Goal: Information Seeking & Learning: Find specific page/section

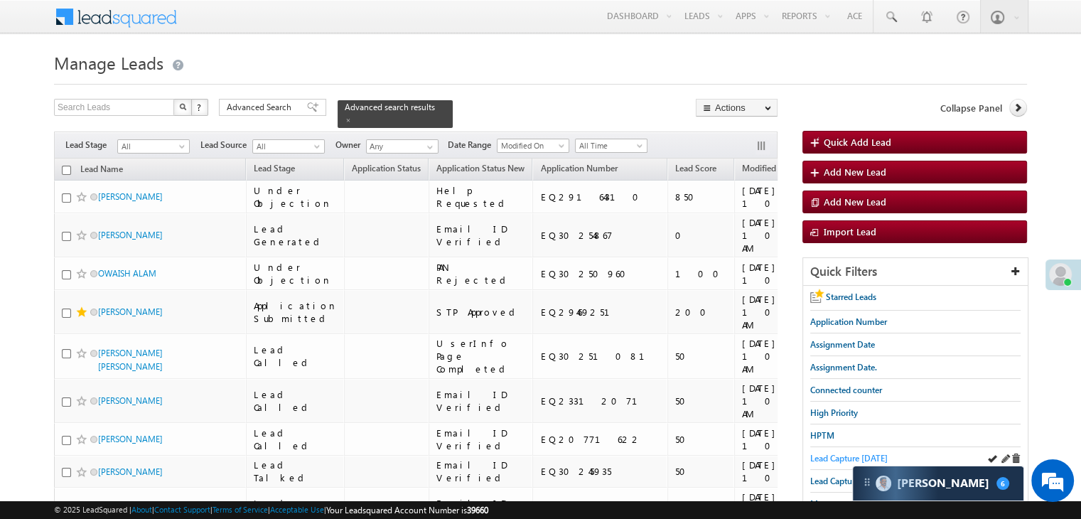
click at [836, 458] on span "Lead Capture [DATE]" at bounding box center [848, 458] width 77 height 11
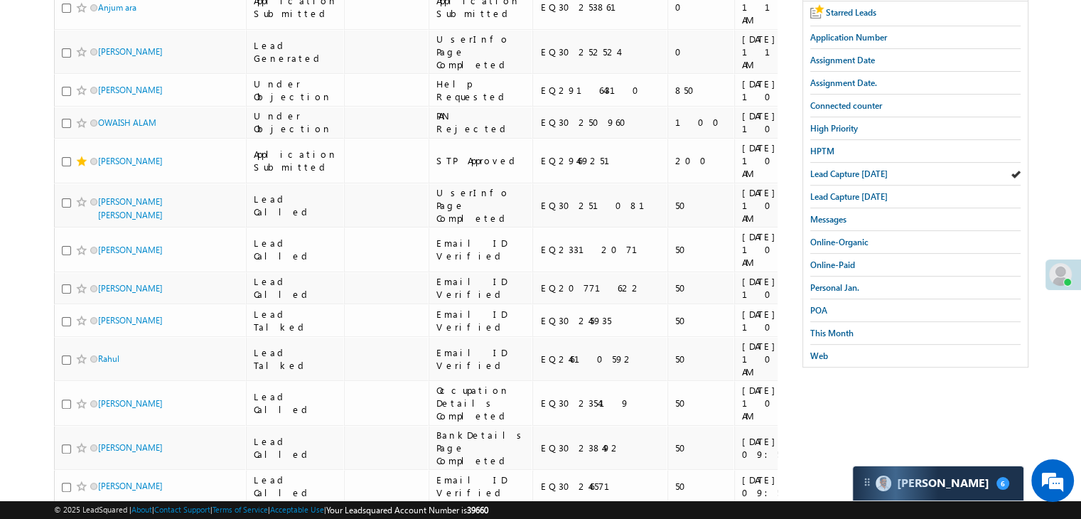
scroll to position [71, 0]
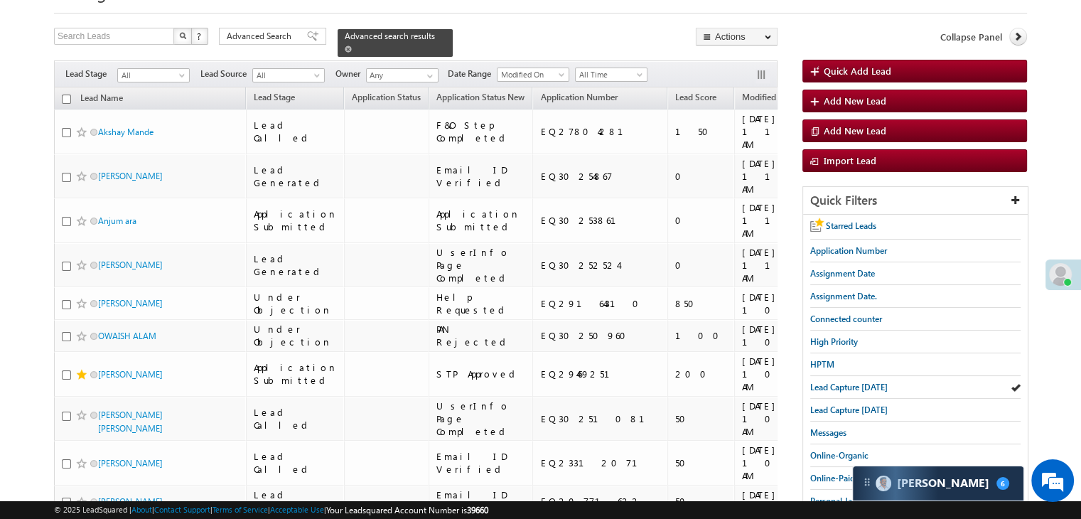
click at [352, 45] on span at bounding box center [348, 48] width 7 height 7
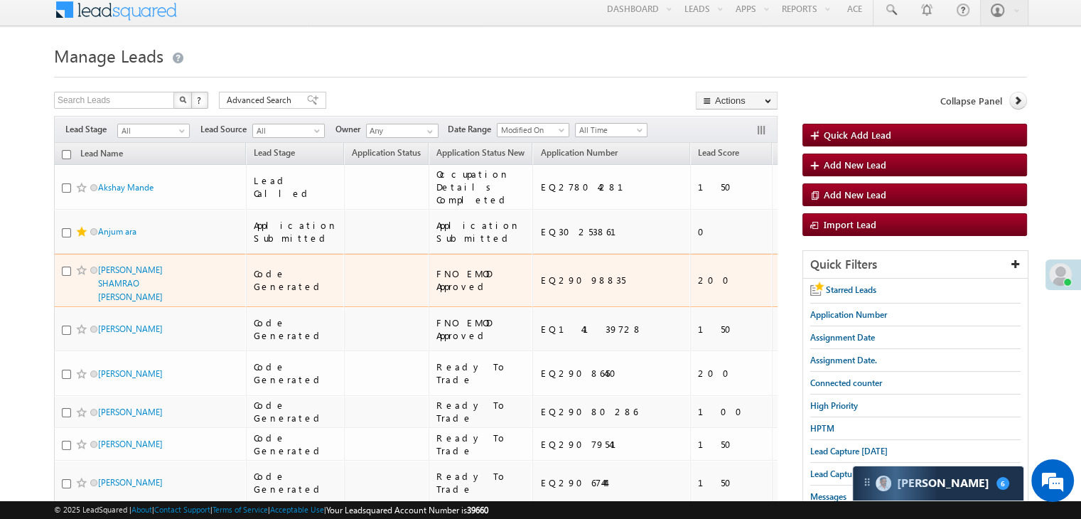
scroll to position [0, 0]
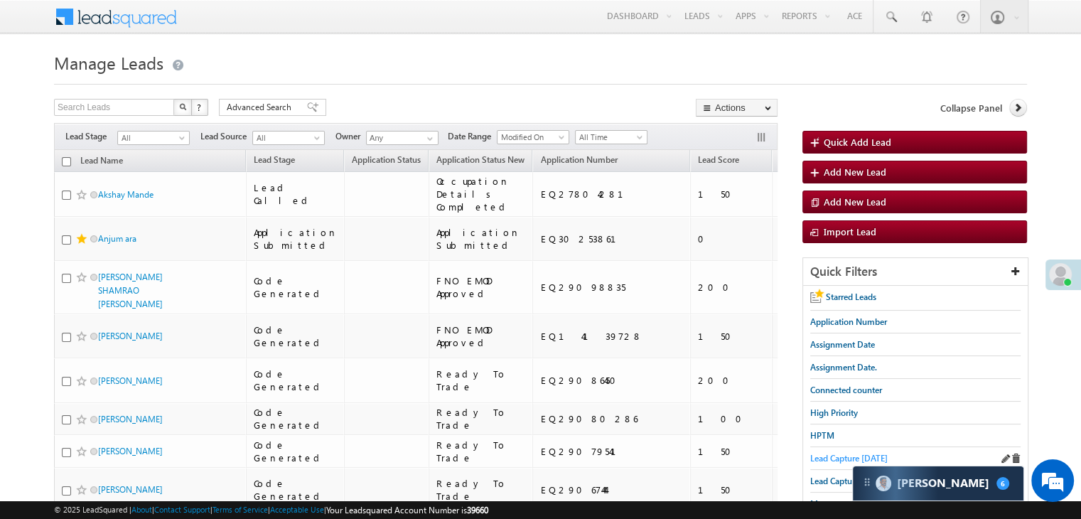
click at [820, 459] on span "Lead Capture [DATE]" at bounding box center [848, 458] width 77 height 11
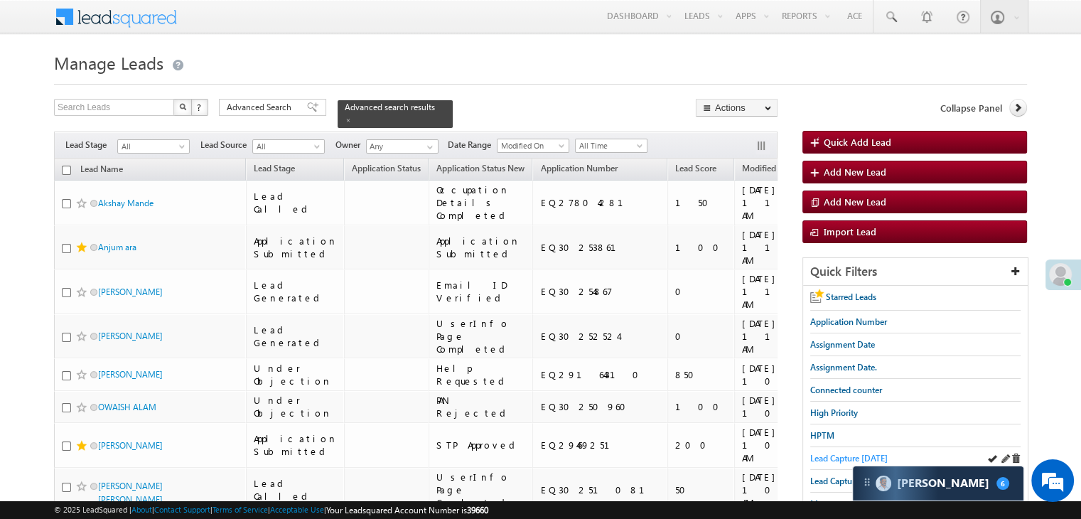
click at [817, 453] on span "Lead Capture [DATE]" at bounding box center [848, 458] width 77 height 11
click at [813, 453] on span "Lead Capture [DATE]" at bounding box center [848, 458] width 77 height 11
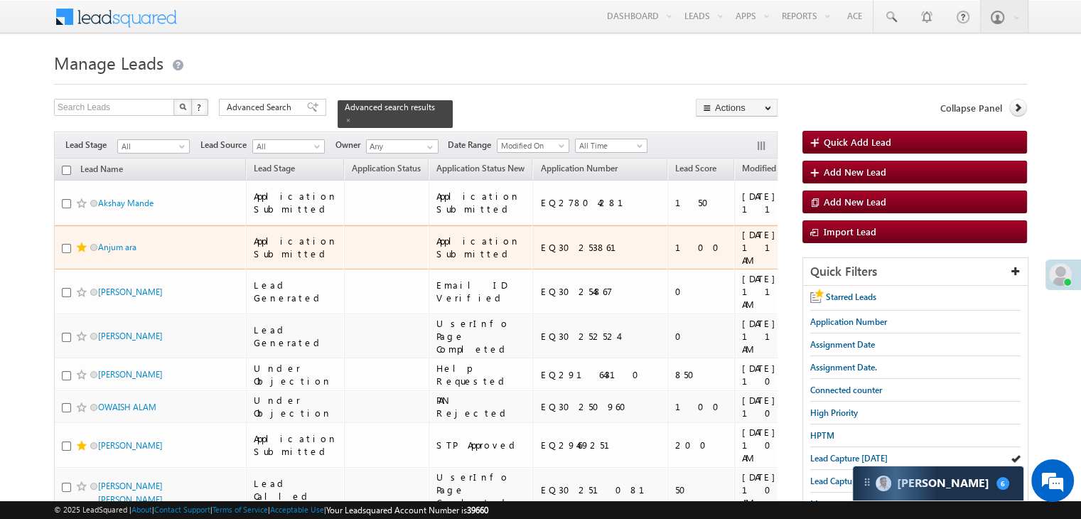
scroll to position [142, 0]
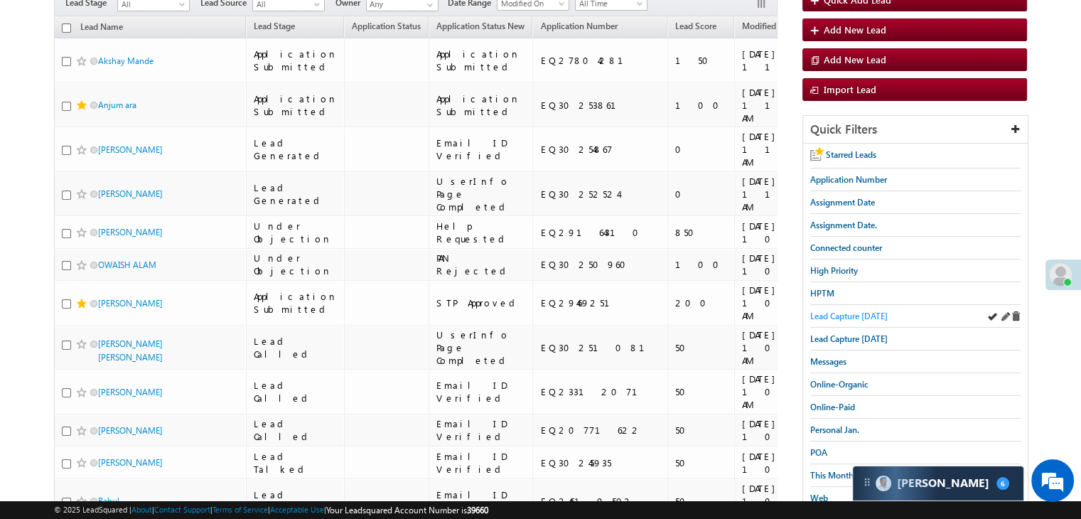
click at [822, 311] on span "Lead Capture [DATE]" at bounding box center [848, 316] width 77 height 11
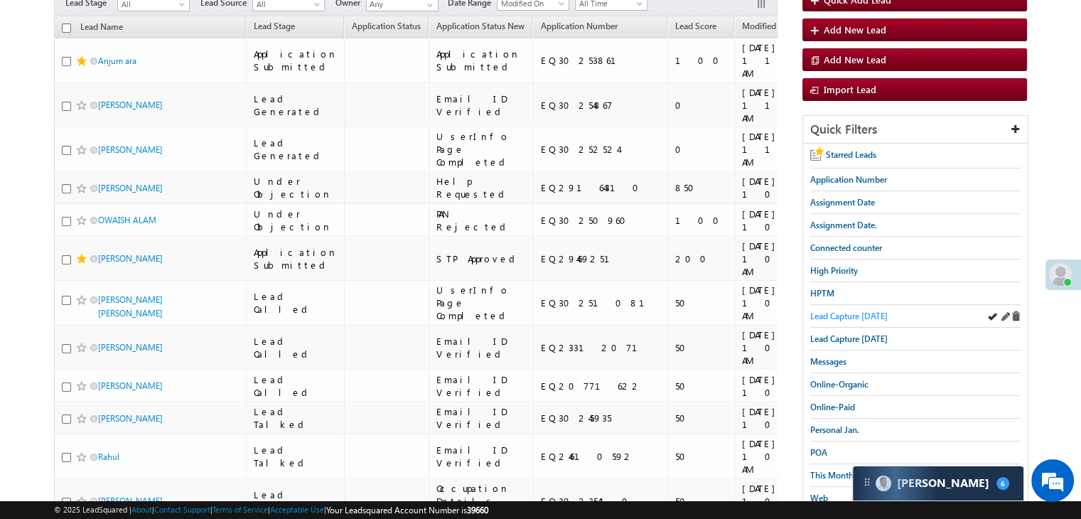
click at [856, 313] on span "Lead Capture [DATE]" at bounding box center [848, 316] width 77 height 11
click at [857, 319] on div "Lead Capture [DATE]" at bounding box center [915, 316] width 210 height 23
click at [859, 312] on span "Lead Capture [DATE]" at bounding box center [848, 316] width 77 height 11
click at [868, 311] on span "Lead Capture [DATE]" at bounding box center [848, 316] width 77 height 11
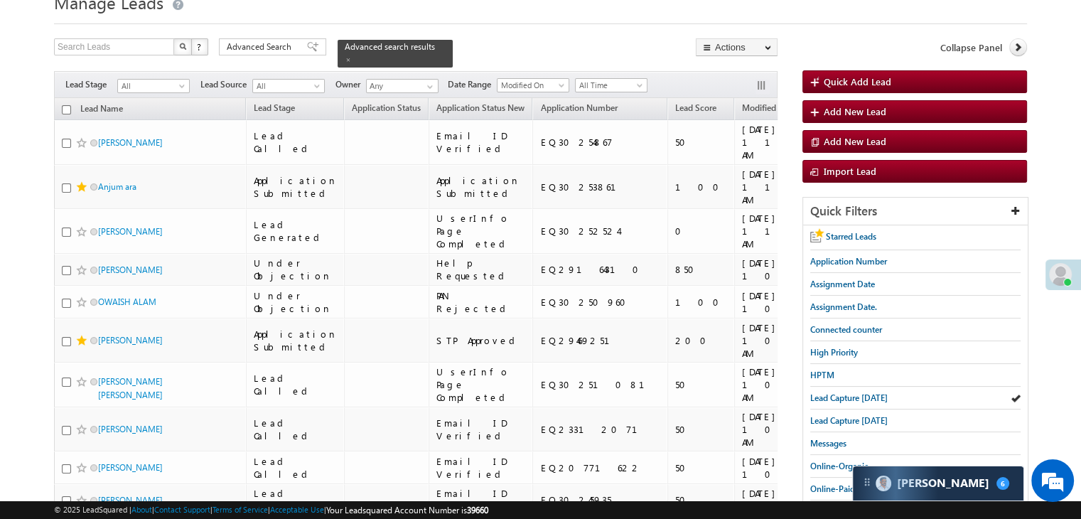
scroll to position [0, 0]
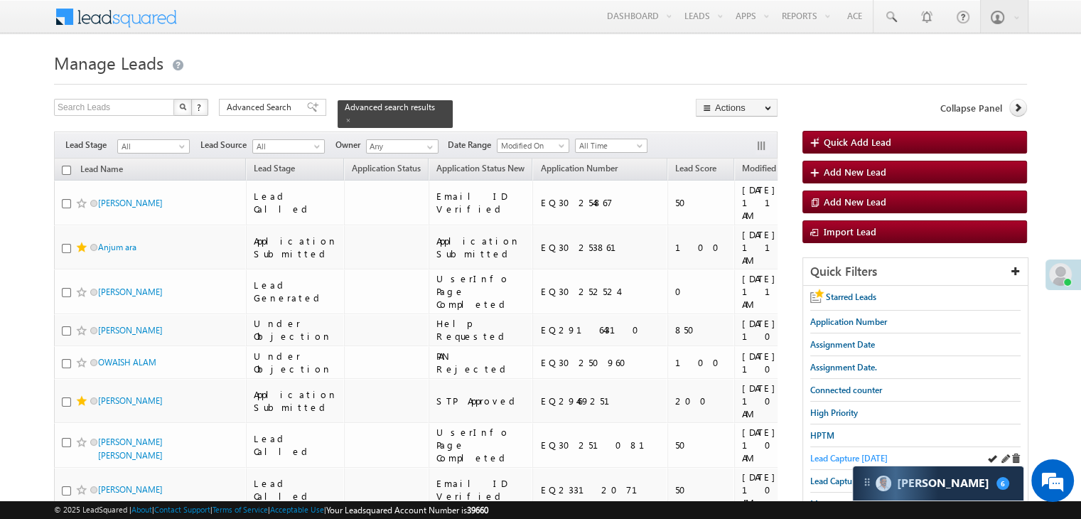
click at [821, 457] on span "Lead Capture [DATE]" at bounding box center [848, 458] width 77 height 11
click at [834, 456] on span "Lead Capture [DATE]" at bounding box center [848, 458] width 77 height 11
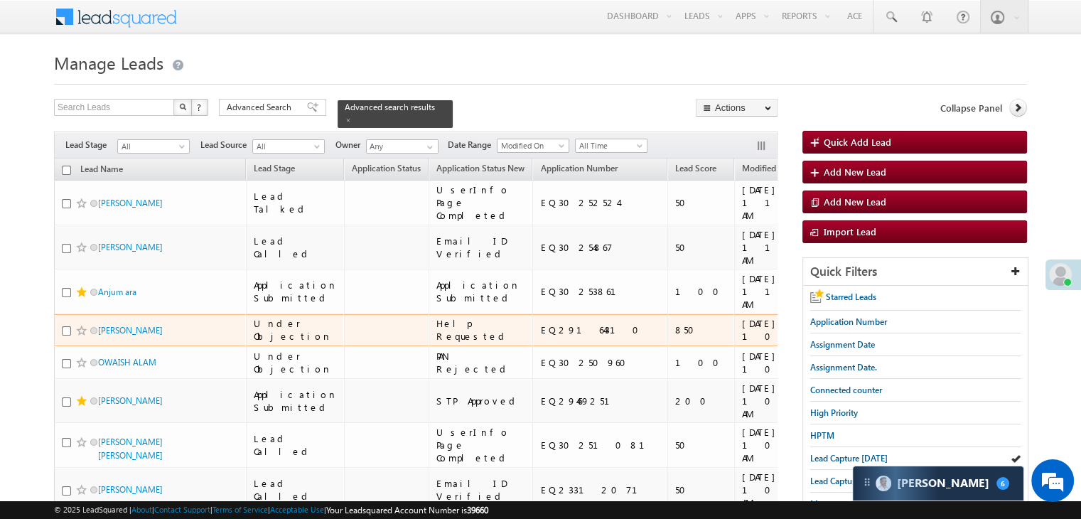
scroll to position [71, 0]
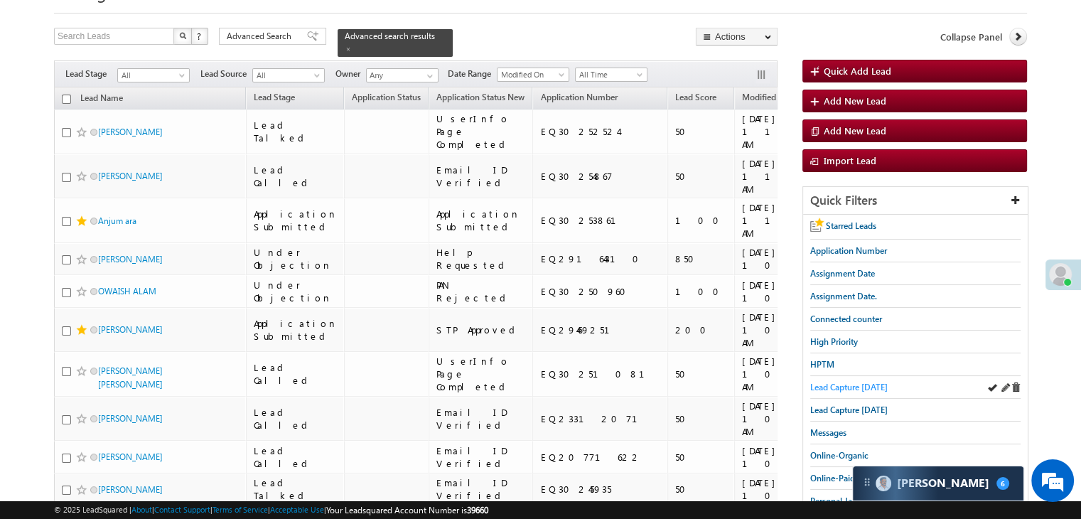
click at [833, 386] on span "Lead Capture [DATE]" at bounding box center [848, 387] width 77 height 11
click at [819, 386] on span "Lead Capture [DATE]" at bounding box center [848, 387] width 77 height 11
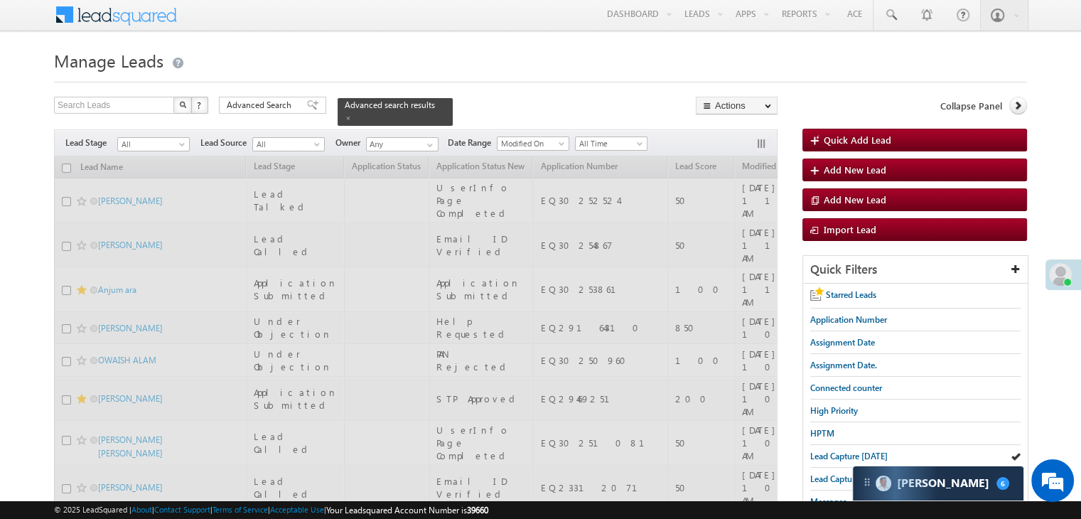
scroll to position [0, 0]
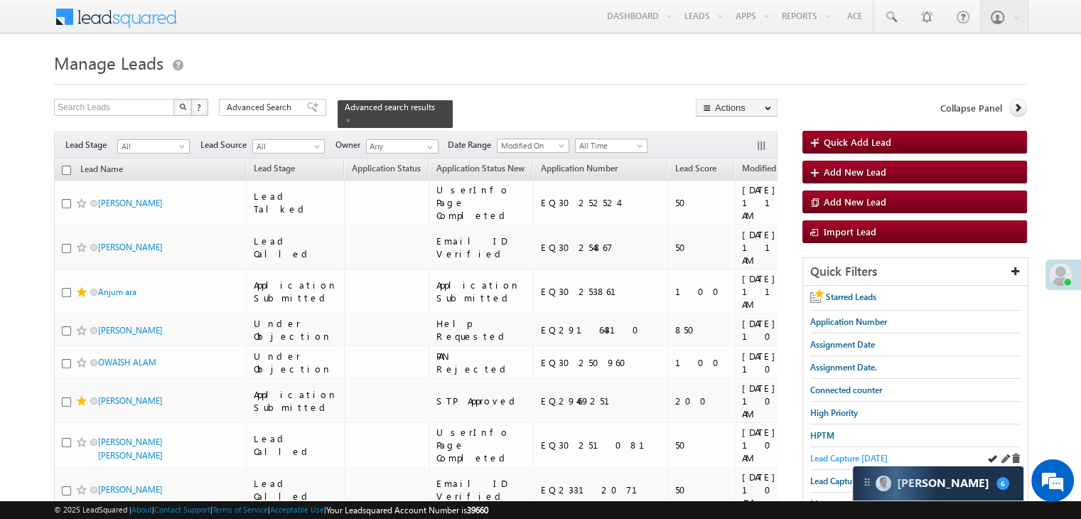
click at [818, 457] on span "Lead Capture [DATE]" at bounding box center [848, 458] width 77 height 11
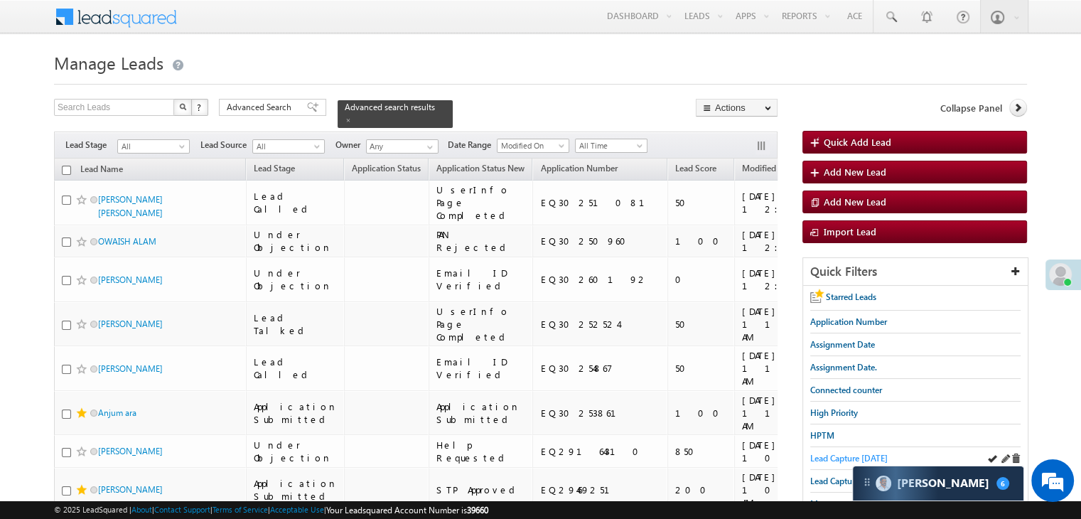
click at [841, 453] on span "Lead Capture [DATE]" at bounding box center [848, 458] width 77 height 11
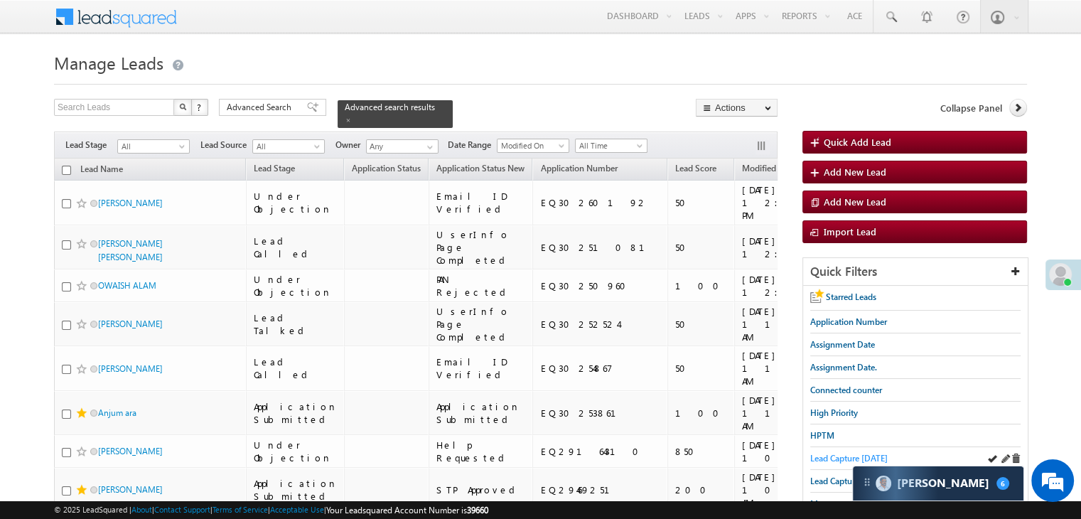
click at [856, 453] on span "Lead Capture [DATE]" at bounding box center [848, 458] width 77 height 11
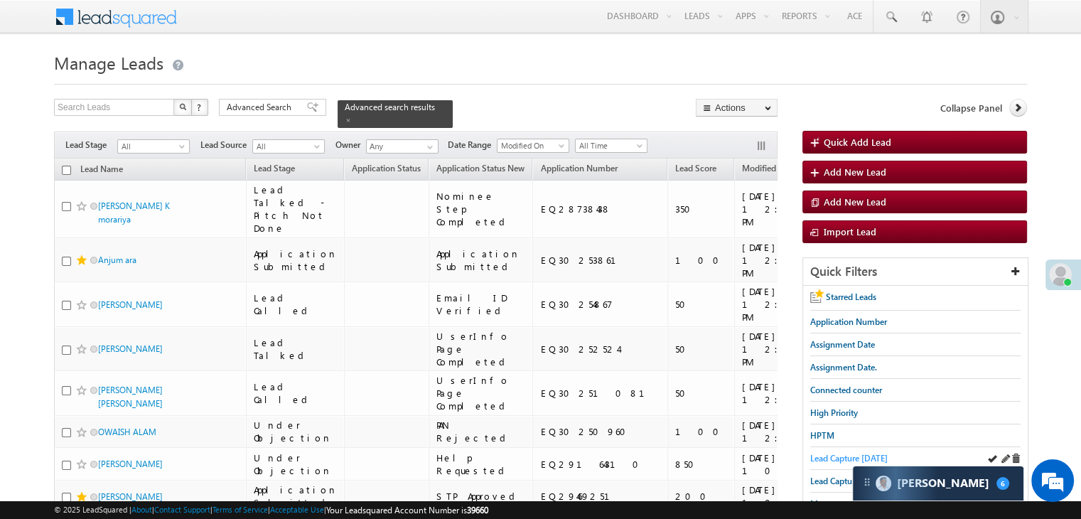
click at [822, 456] on span "Lead Capture [DATE]" at bounding box center [848, 458] width 77 height 11
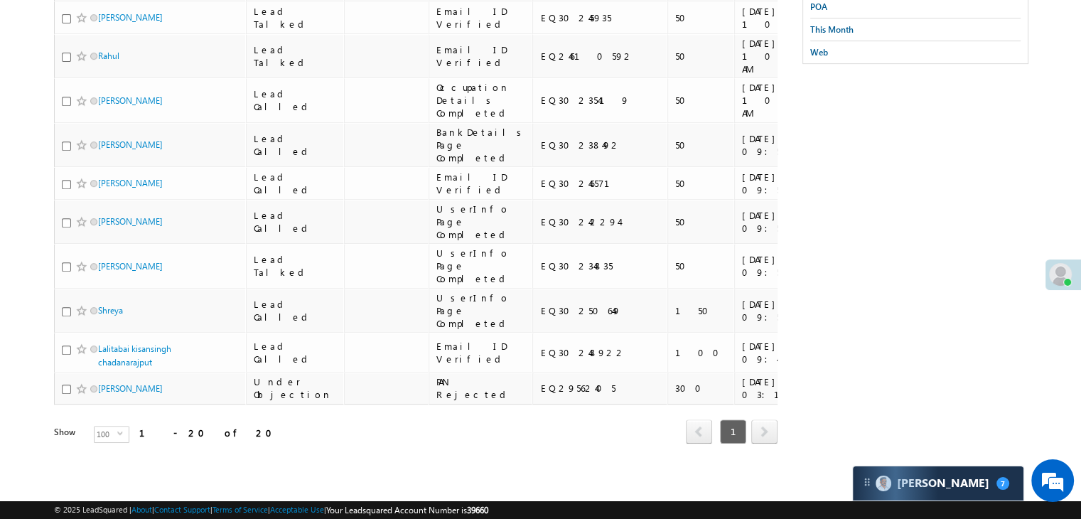
scroll to position [71, 0]
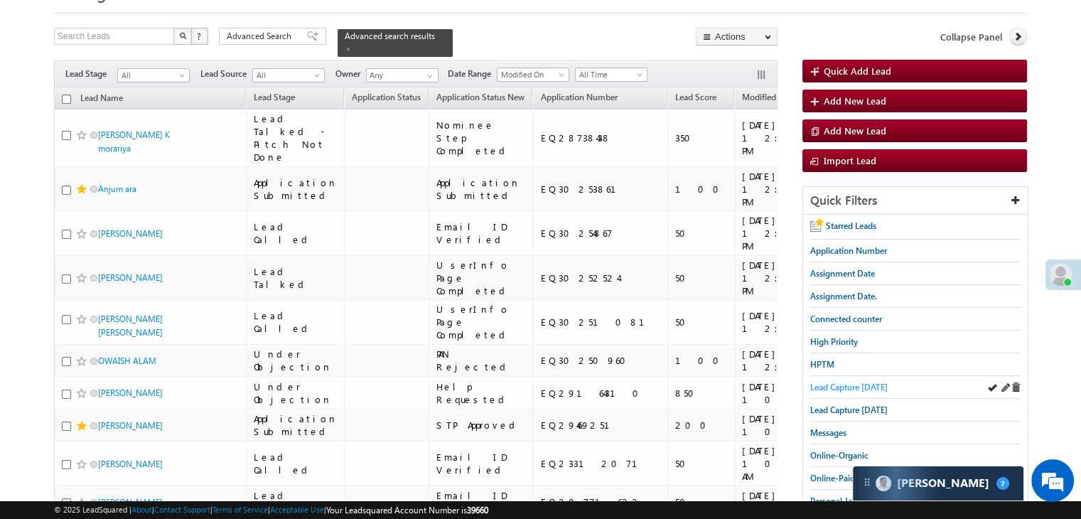
click at [844, 385] on span "Lead Capture [DATE]" at bounding box center [848, 387] width 77 height 11
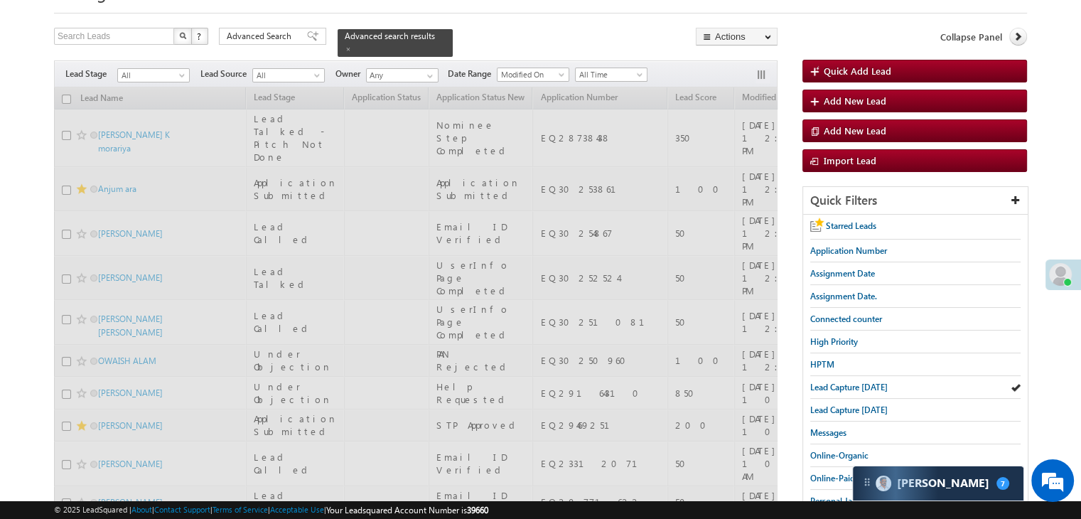
scroll to position [0, 0]
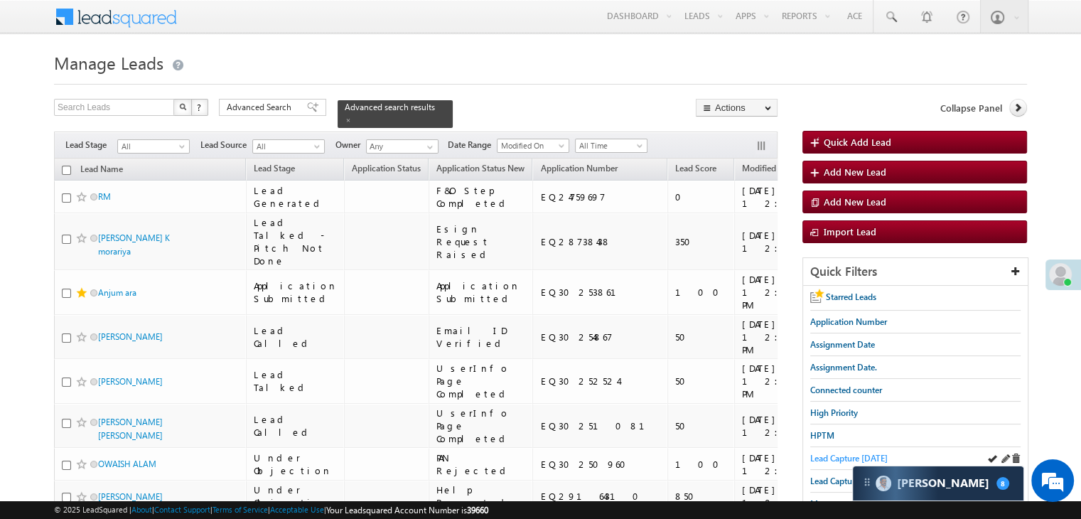
click at [819, 456] on span "Lead Capture [DATE]" at bounding box center [848, 458] width 77 height 11
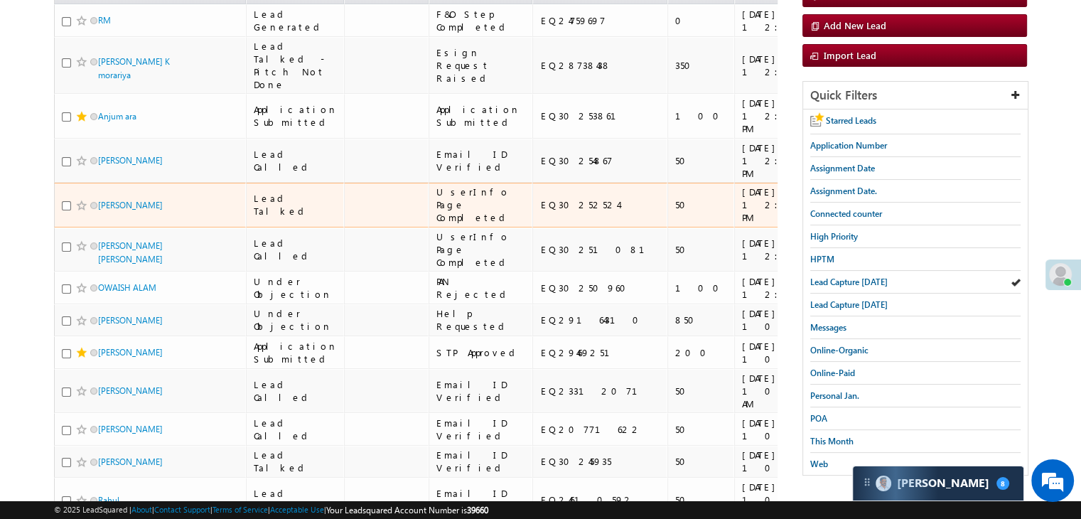
scroll to position [142, 0]
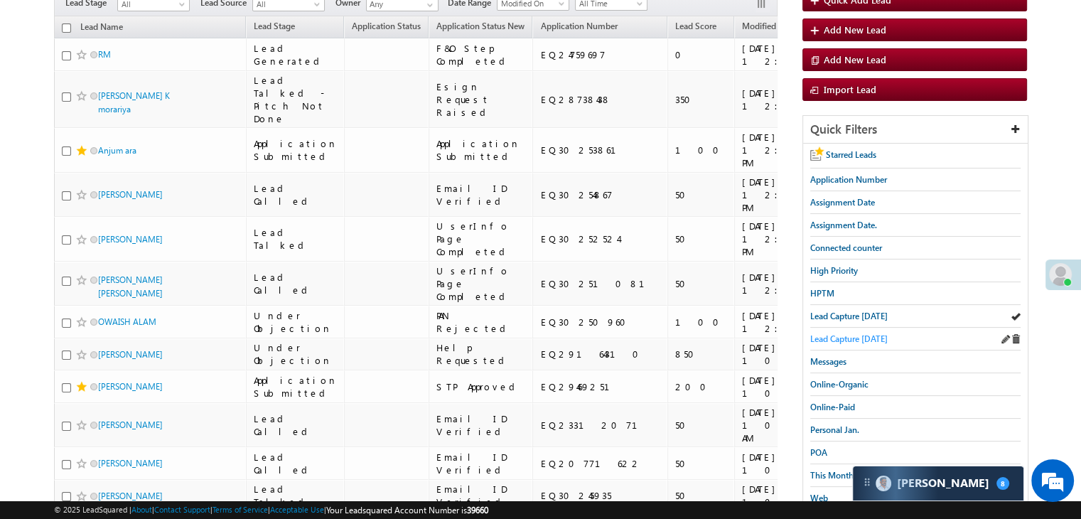
click at [849, 338] on span "Lead Capture [DATE]" at bounding box center [848, 338] width 77 height 11
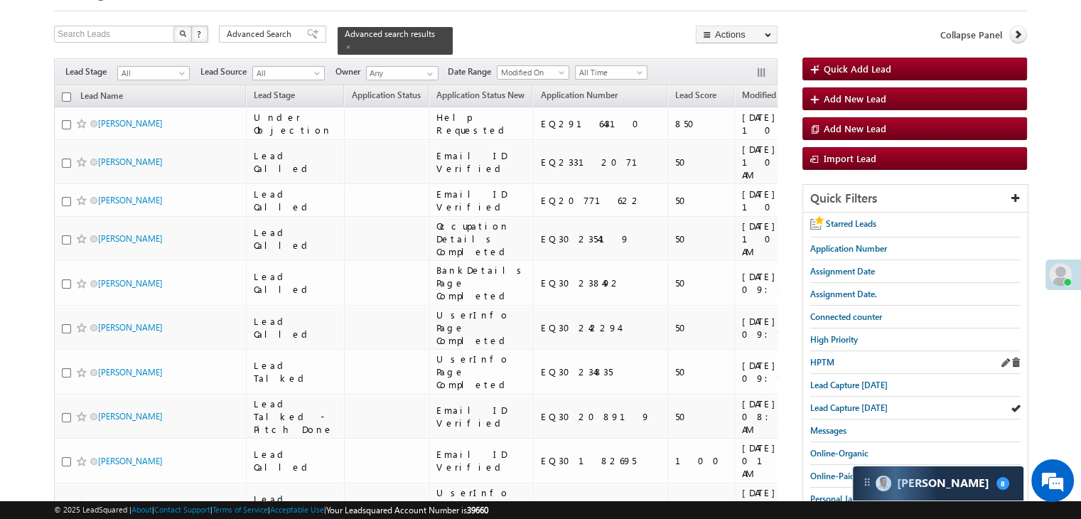
scroll to position [71, 0]
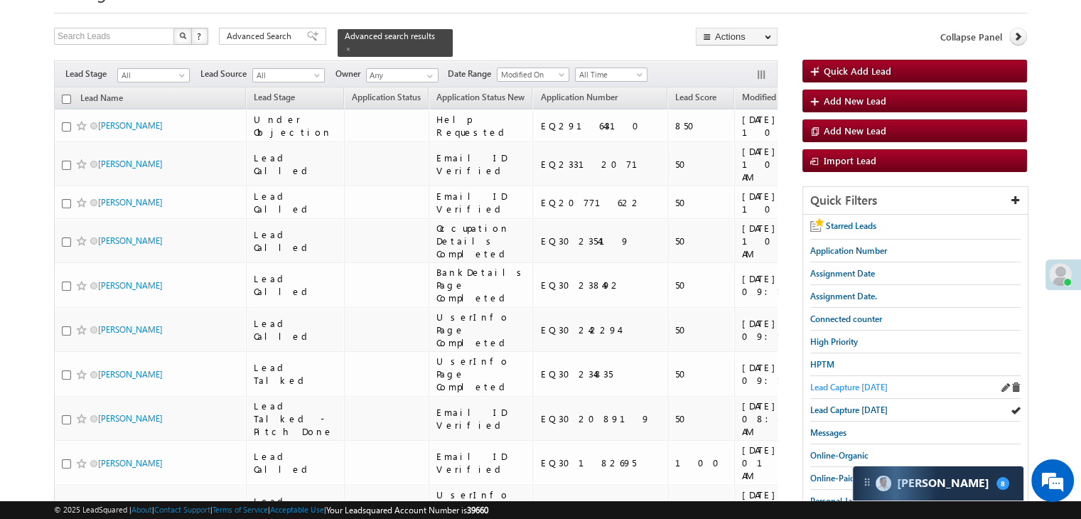
click at [853, 382] on span "Lead Capture [DATE]" at bounding box center [848, 387] width 77 height 11
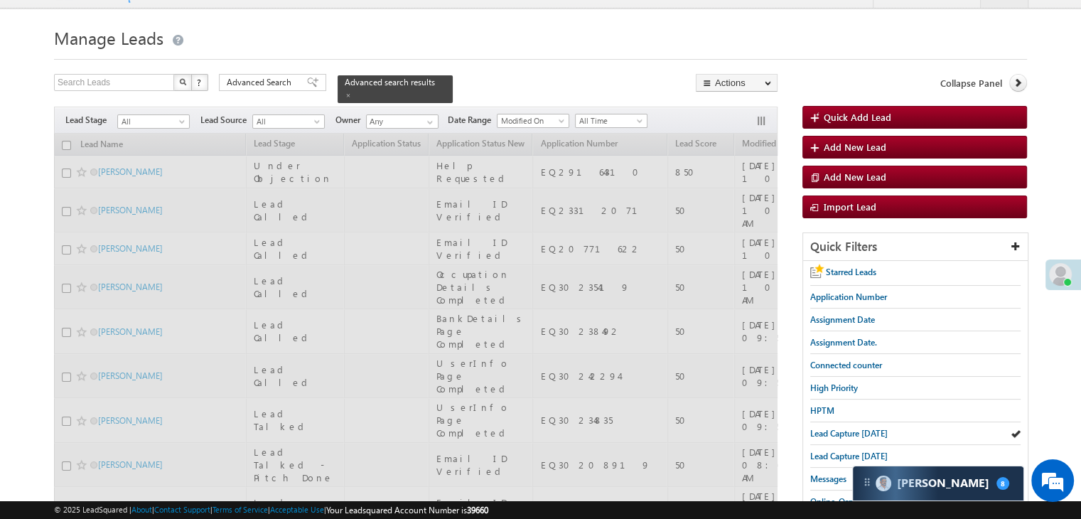
scroll to position [0, 0]
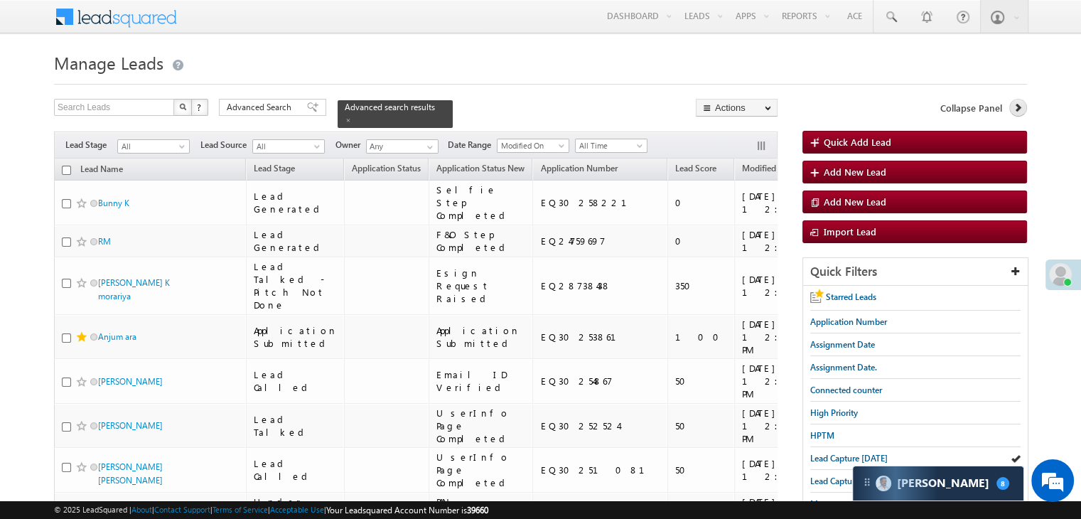
click at [1017, 112] on link at bounding box center [1018, 108] width 18 height 18
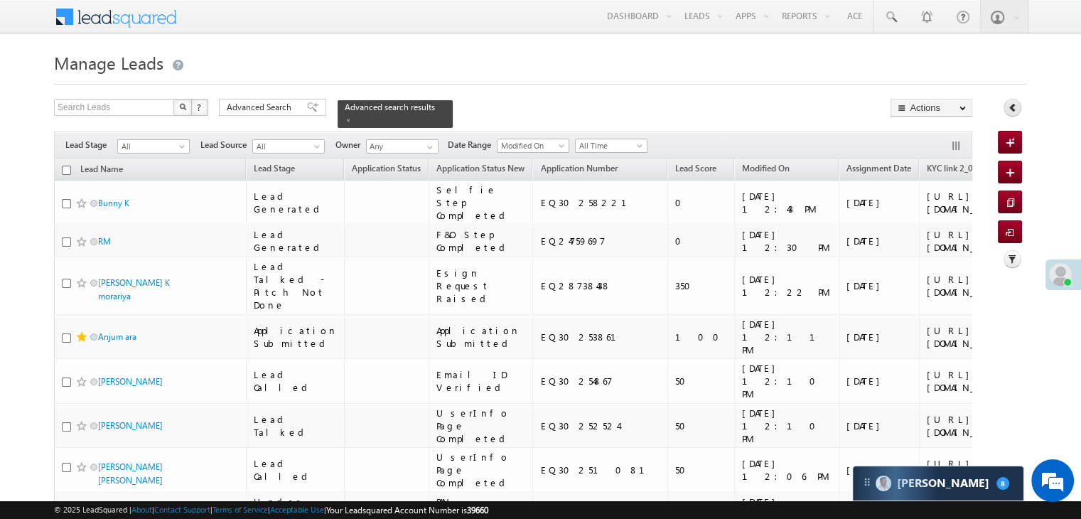
click at [1012, 109] on icon at bounding box center [1013, 107] width 10 height 10
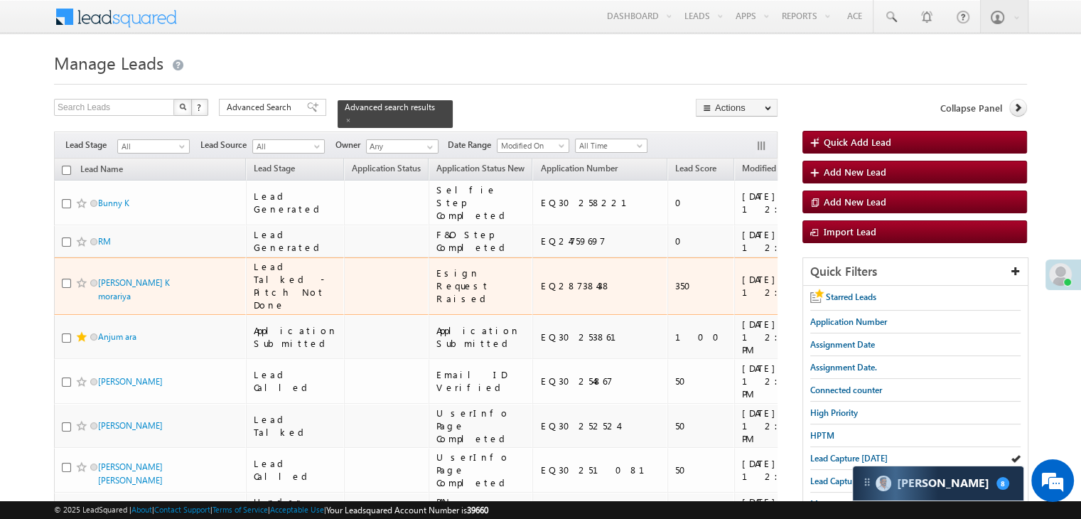
scroll to position [142, 0]
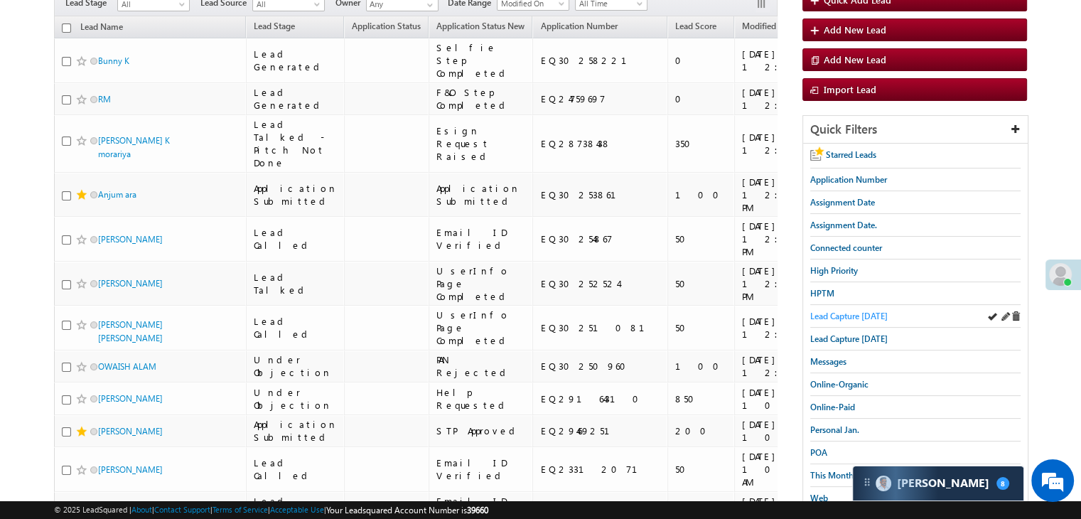
click at [849, 311] on span "Lead Capture [DATE]" at bounding box center [848, 316] width 77 height 11
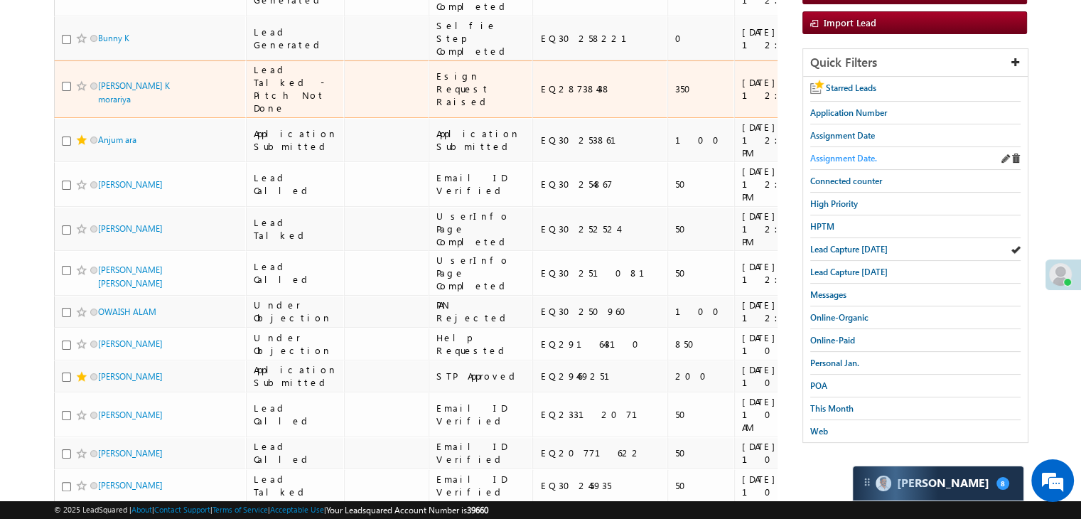
scroll to position [0, 0]
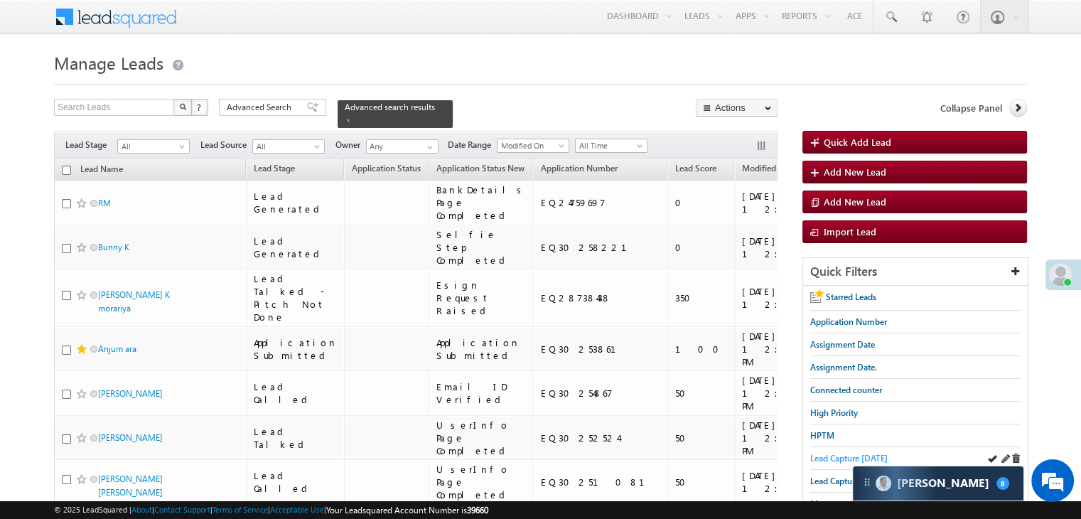
click at [860, 454] on span "Lead Capture [DATE]" at bounding box center [848, 458] width 77 height 11
click at [837, 476] on span "Lead Capture [DATE]" at bounding box center [848, 480] width 77 height 11
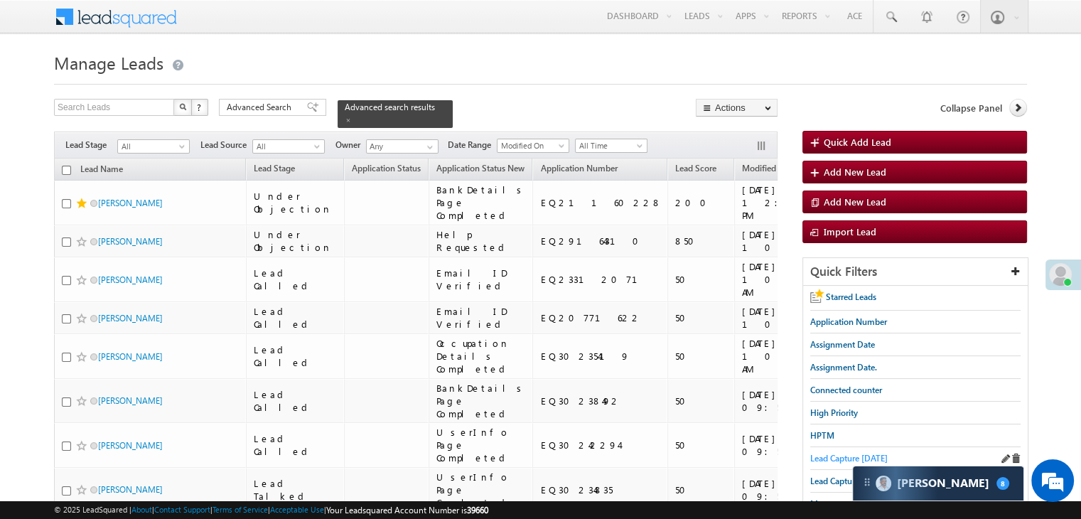
click at [838, 453] on span "Lead Capture [DATE]" at bounding box center [848, 458] width 77 height 11
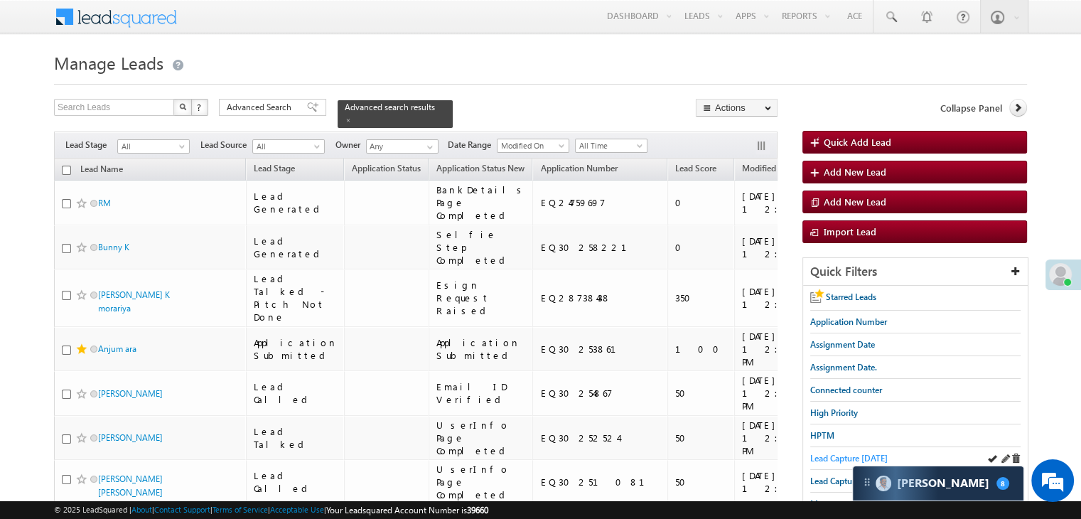
click at [817, 456] on span "Lead Capture [DATE]" at bounding box center [848, 458] width 77 height 11
click at [830, 453] on span "Lead Capture [DATE]" at bounding box center [848, 458] width 77 height 11
click at [851, 453] on span "Lead Capture [DATE]" at bounding box center [848, 458] width 77 height 11
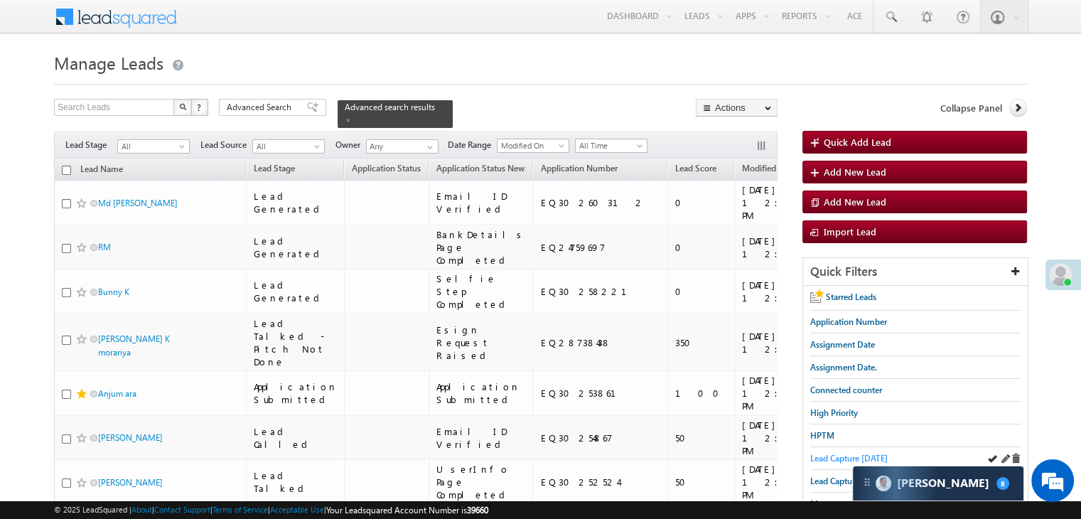
click at [834, 456] on span "Lead Capture [DATE]" at bounding box center [848, 458] width 77 height 11
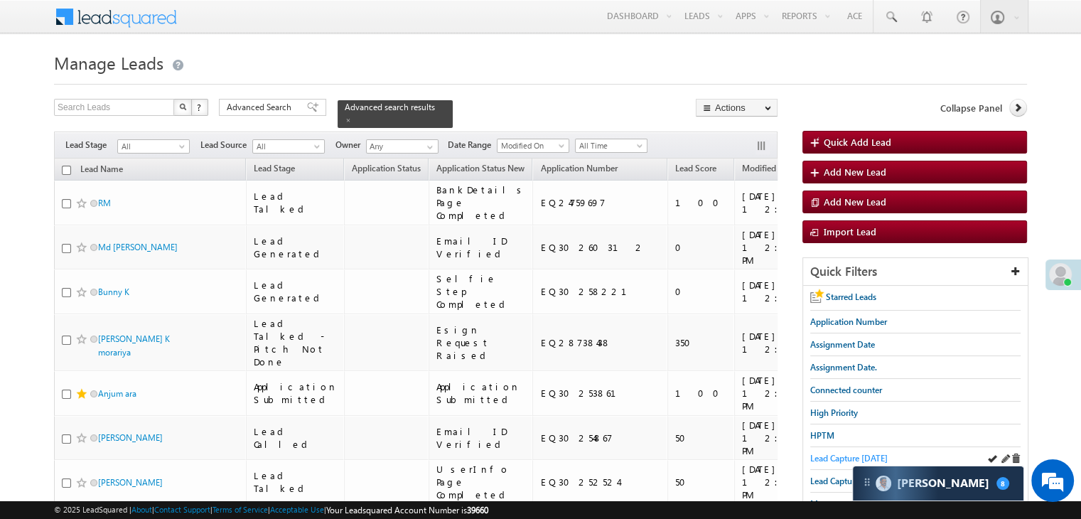
click at [841, 458] on span "Lead Capture [DATE]" at bounding box center [848, 458] width 77 height 11
click at [352, 117] on span at bounding box center [348, 120] width 7 height 7
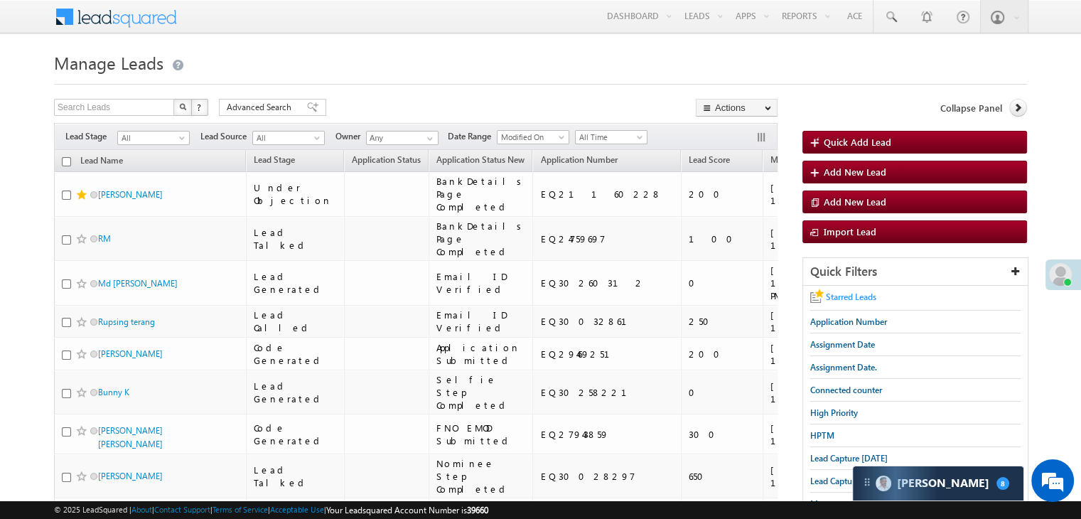
click at [834, 296] on span "Starred Leads" at bounding box center [851, 296] width 50 height 11
click at [833, 451] on link "Lead Capture [DATE]" at bounding box center [848, 458] width 77 height 14
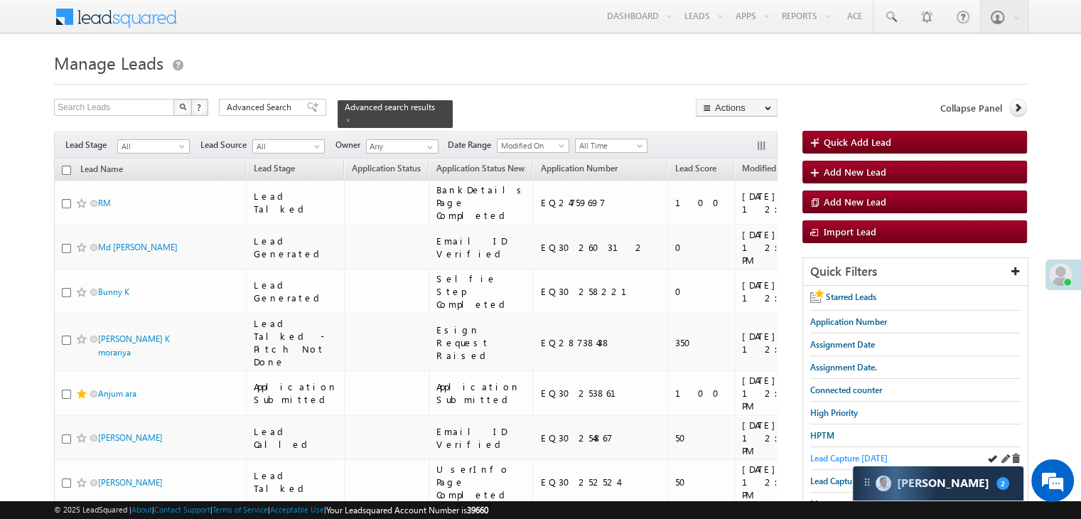
click at [829, 455] on span "Lead Capture [DATE]" at bounding box center [848, 458] width 77 height 11
click at [352, 117] on span at bounding box center [348, 120] width 7 height 7
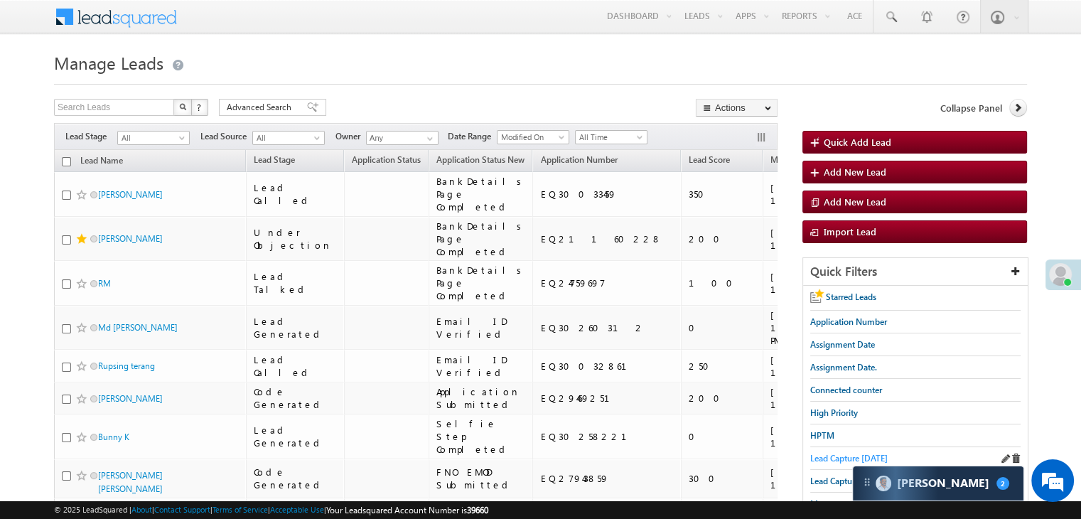
click at [848, 459] on span "Lead Capture [DATE]" at bounding box center [848, 458] width 77 height 11
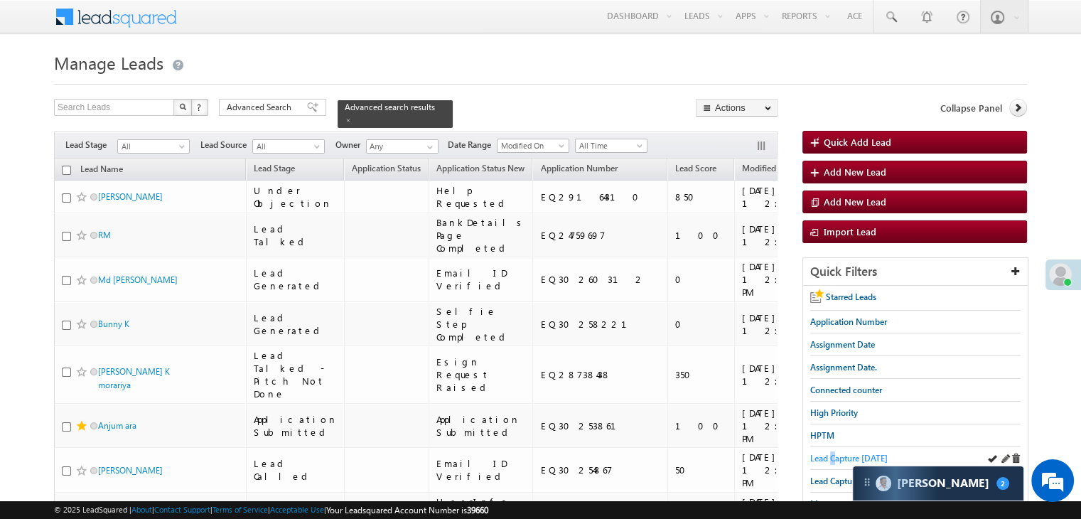
click at [834, 456] on span "Lead Capture [DATE]" at bounding box center [848, 458] width 77 height 11
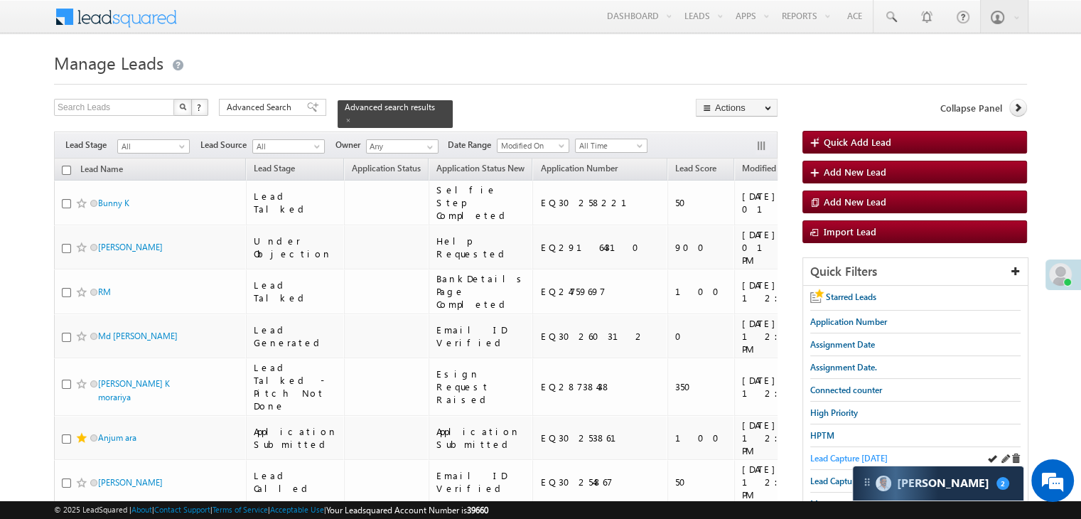
click at [829, 456] on span "Lead Capture [DATE]" at bounding box center [848, 458] width 77 height 11
click at [845, 454] on span "Lead Capture [DATE]" at bounding box center [848, 458] width 77 height 11
click at [418, 106] on div "Advanced search results" at bounding box center [395, 114] width 115 height 28
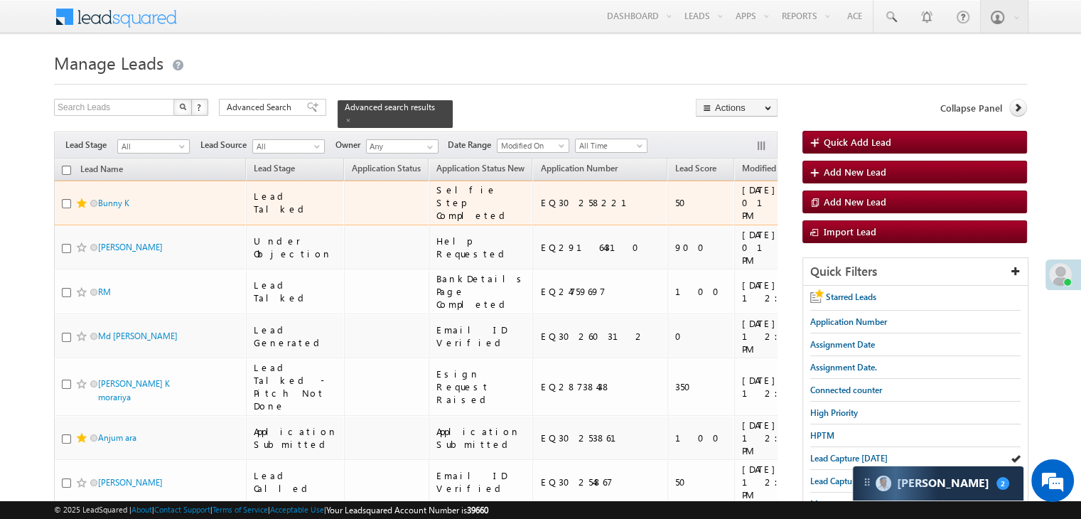
click at [540, 209] on div "EQ30258221" at bounding box center [600, 202] width 121 height 13
copy div "EQ30258221"
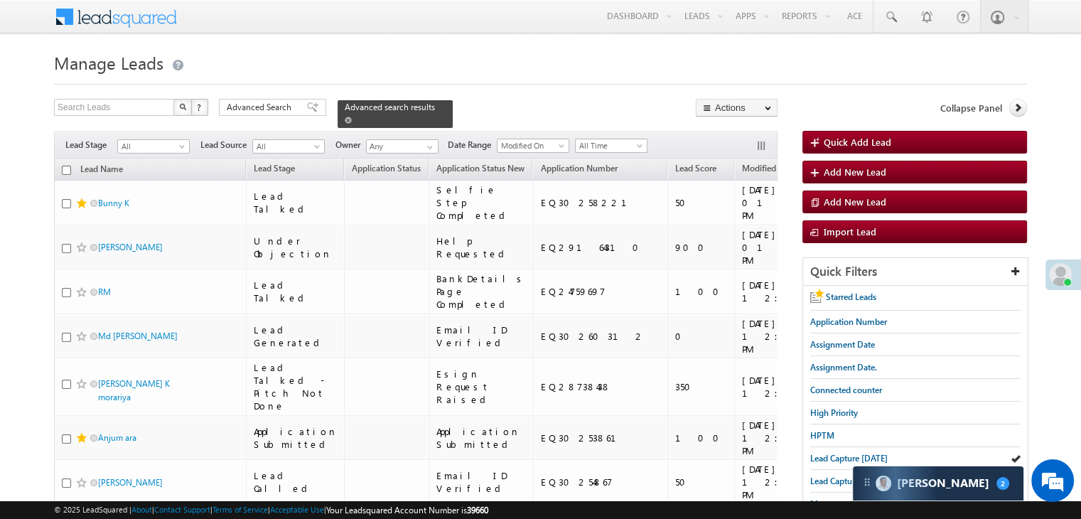
click at [352, 117] on span at bounding box center [348, 120] width 7 height 7
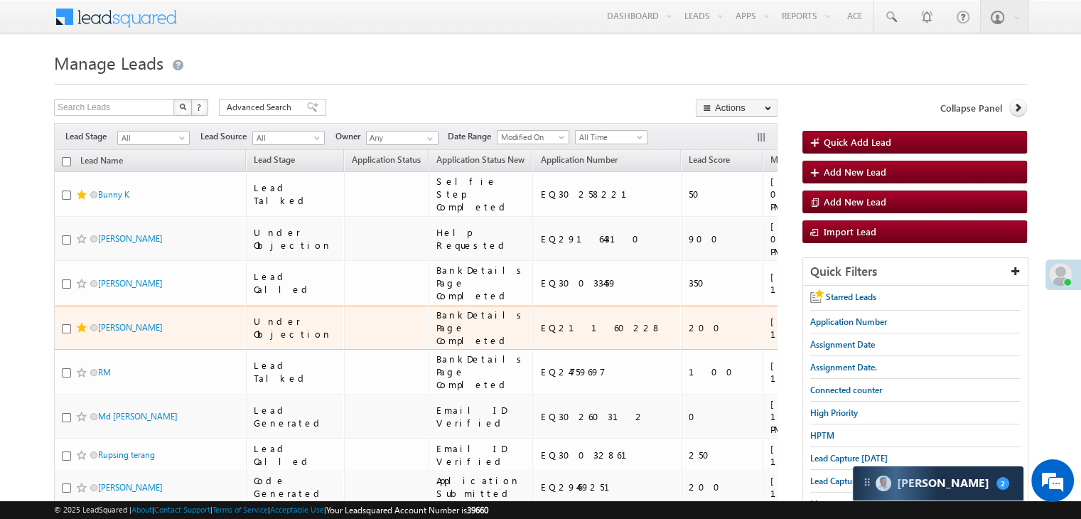
scroll to position [142, 0]
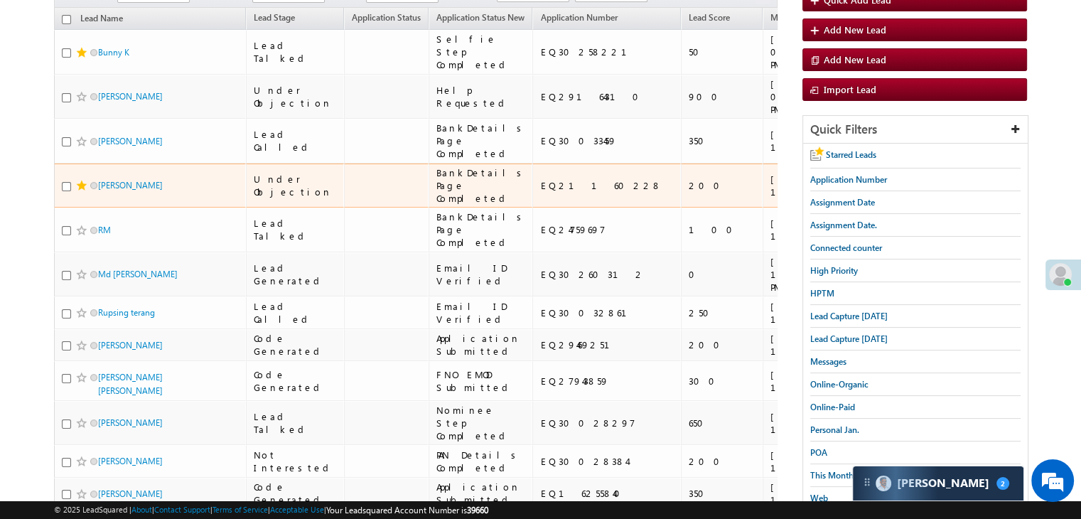
click at [540, 192] on div "EQ21160228" at bounding box center [607, 185] width 134 height 13
copy div "EQ21160228"
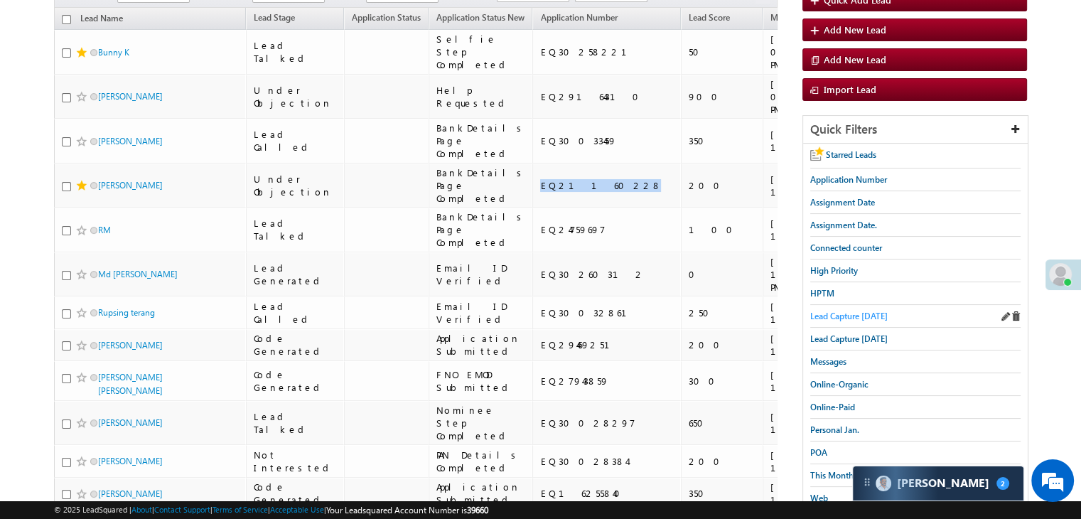
click at [851, 316] on span "Lead Capture [DATE]" at bounding box center [848, 316] width 77 height 11
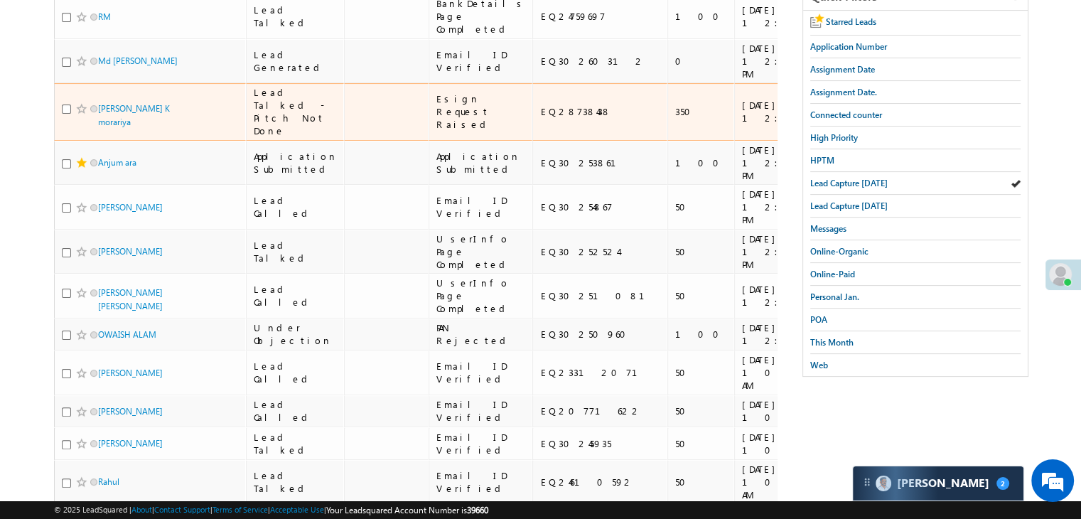
scroll to position [284, 0]
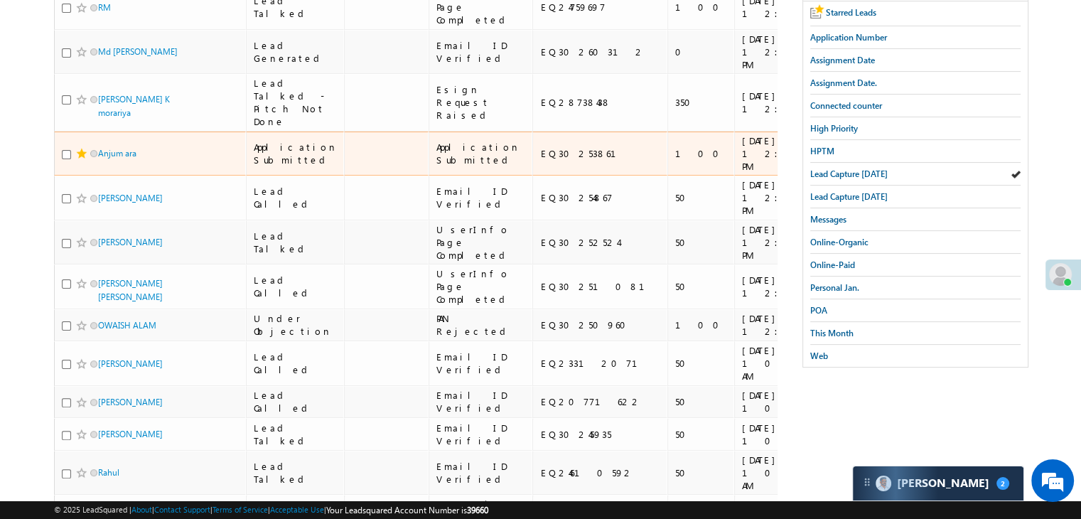
click at [540, 160] on div "EQ30253861" at bounding box center [600, 153] width 121 height 13
copy div "EQ30253861"
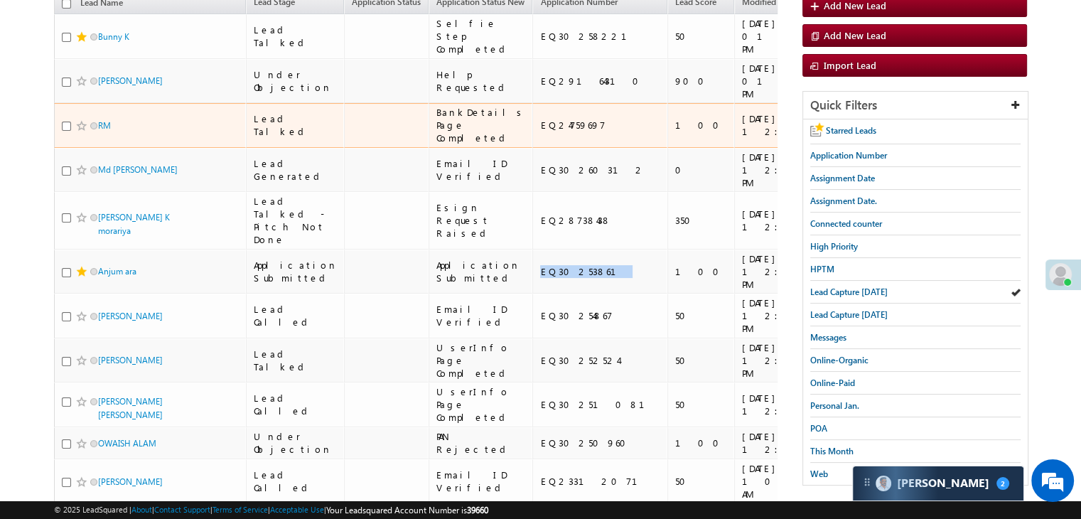
scroll to position [0, 0]
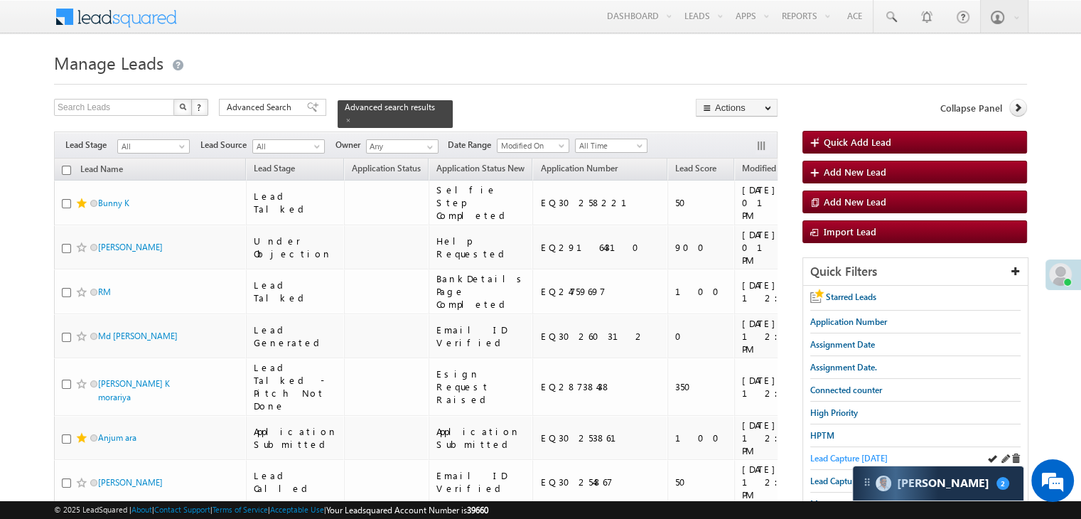
click at [829, 456] on span "Lead Capture [DATE]" at bounding box center [848, 458] width 77 height 11
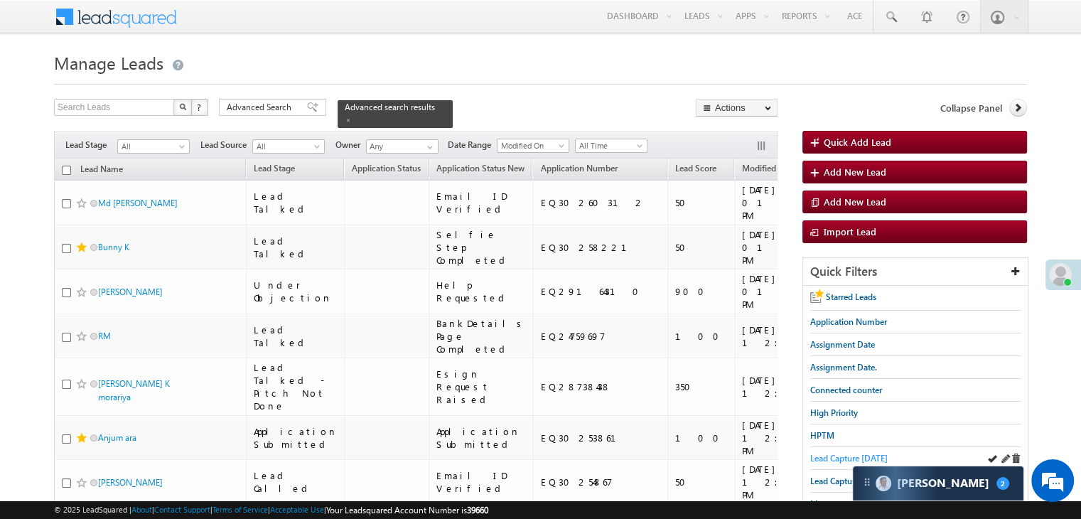
click at [824, 456] on span "Lead Capture [DATE]" at bounding box center [848, 458] width 77 height 11
click at [852, 455] on span "Lead Capture [DATE]" at bounding box center [848, 458] width 77 height 11
click at [853, 294] on span "Starred Leads" at bounding box center [851, 296] width 50 height 11
click at [829, 453] on span "Lead Capture [DATE]" at bounding box center [848, 458] width 77 height 11
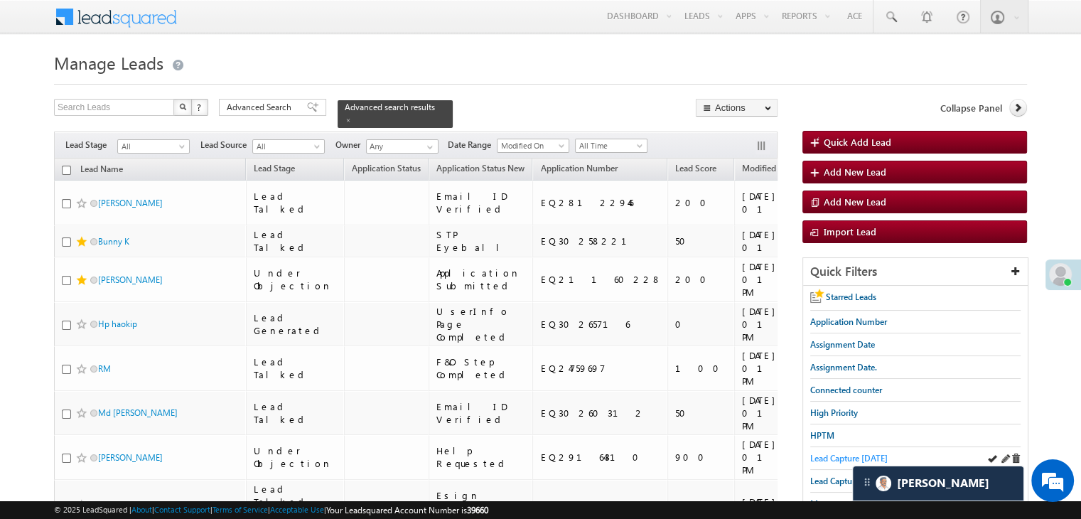
click at [812, 455] on span "Lead Capture [DATE]" at bounding box center [848, 458] width 77 height 11
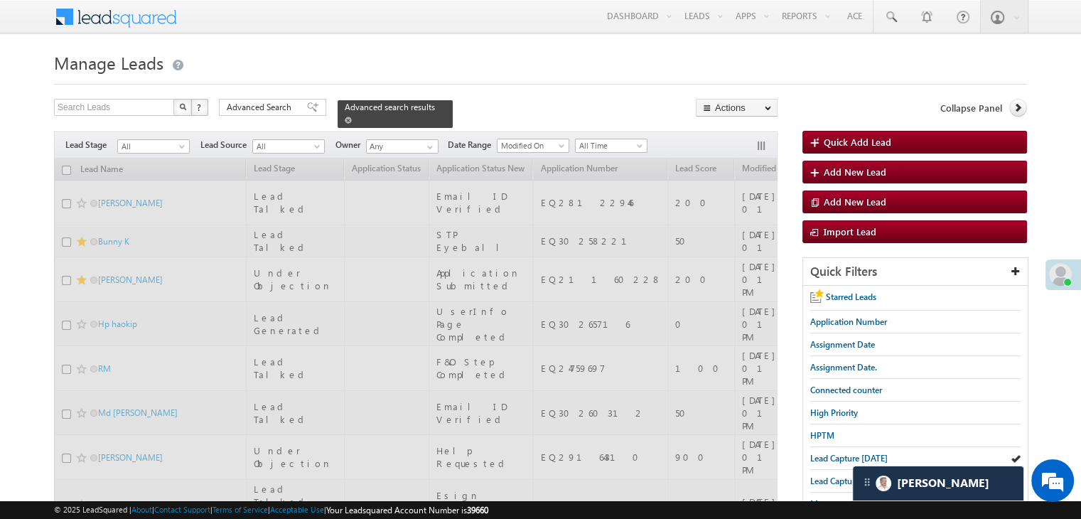
click at [352, 117] on span at bounding box center [348, 120] width 7 height 7
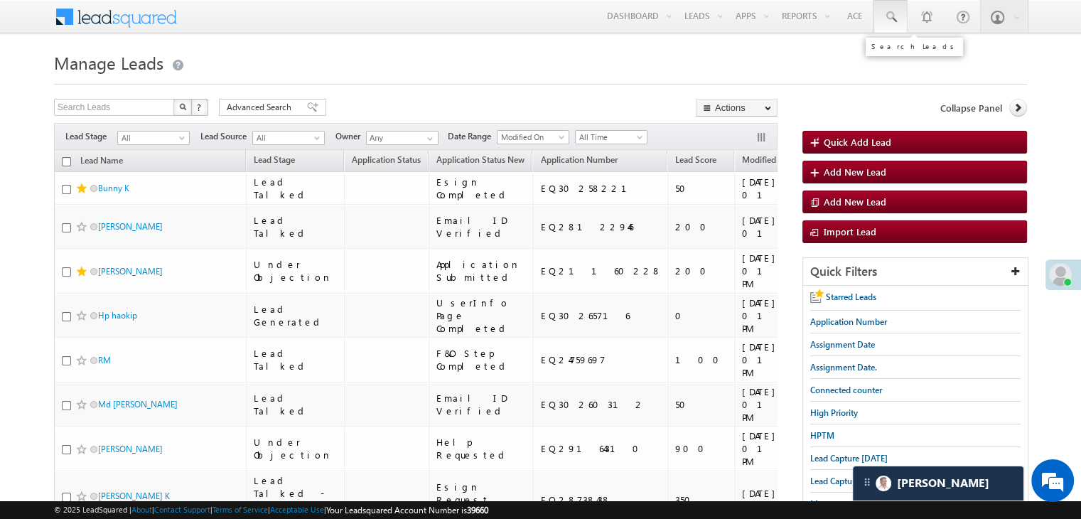
click at [893, 14] on span at bounding box center [890, 17] width 14 height 14
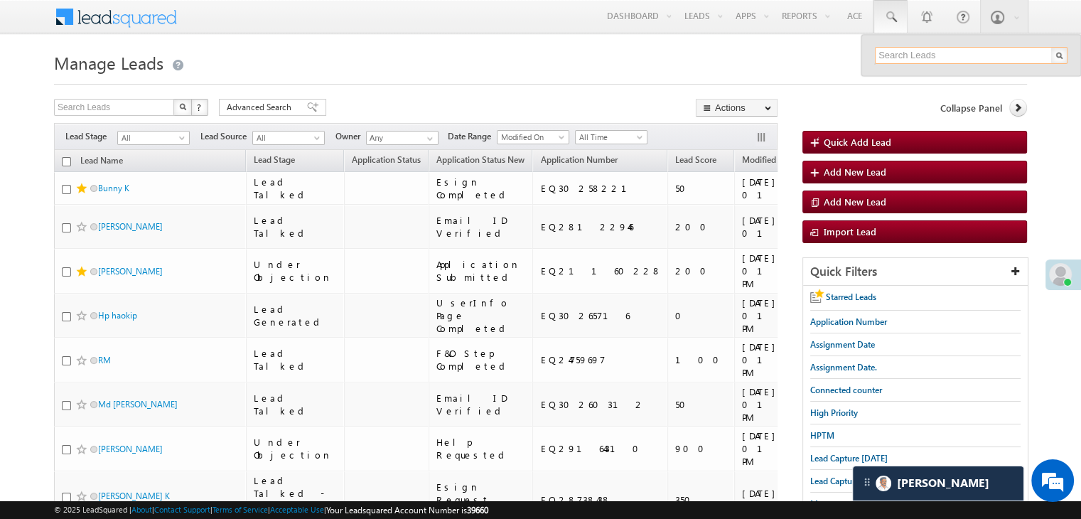
paste input "EQ29270679"
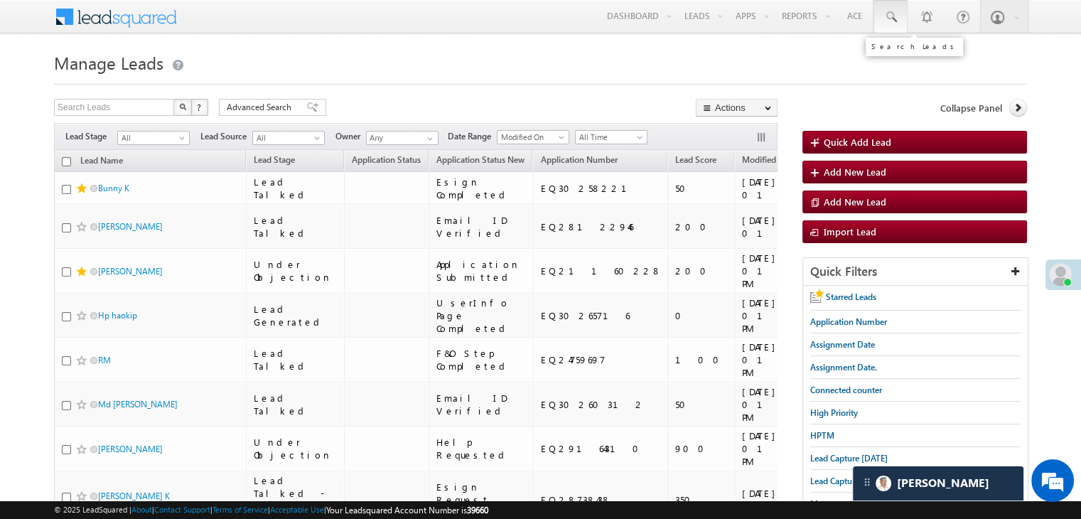
click at [888, 18] on span at bounding box center [890, 17] width 14 height 14
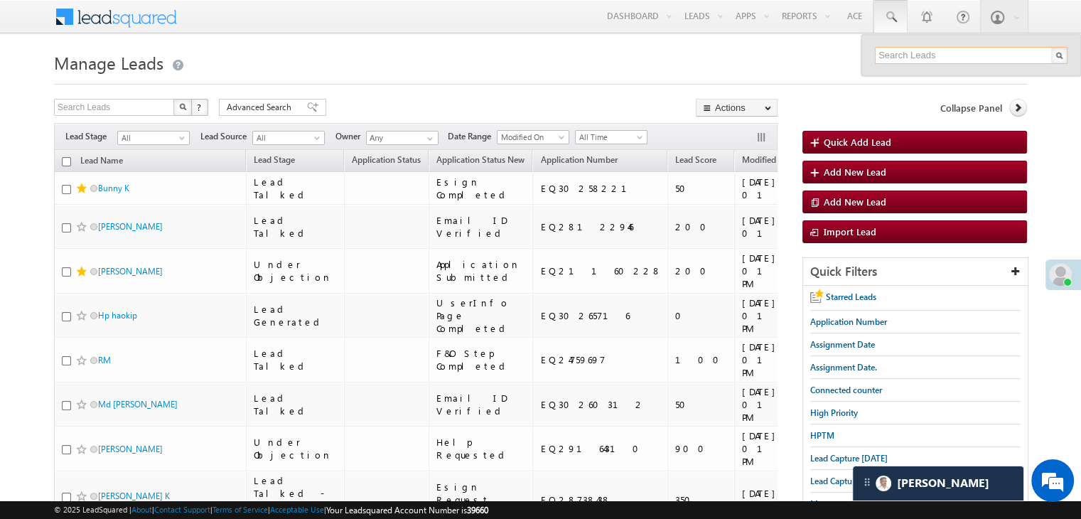
paste input "EQ23827878"
type input "EQ23827878"
click at [823, 453] on span "Lead Capture [DATE]" at bounding box center [848, 458] width 77 height 11
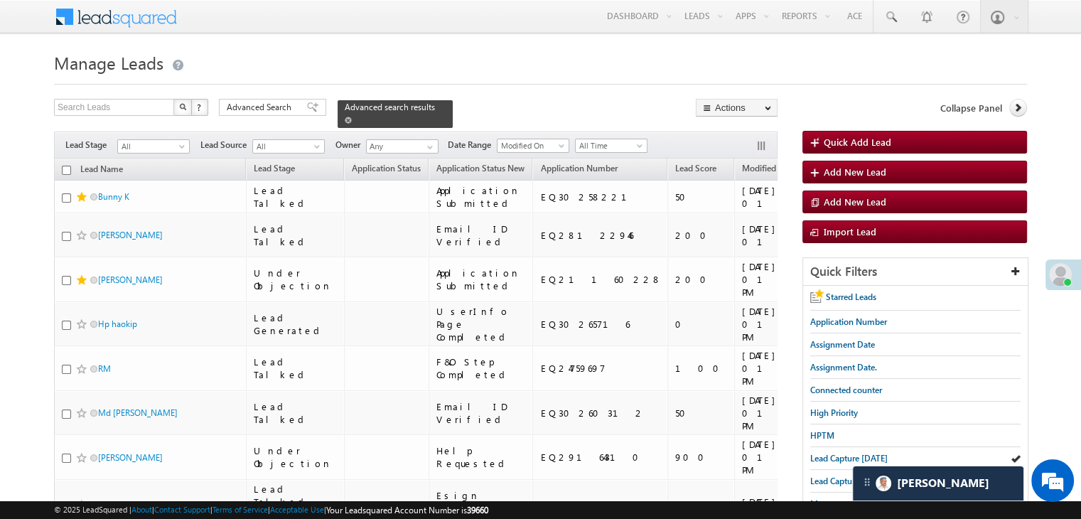
click at [352, 117] on span at bounding box center [348, 120] width 7 height 7
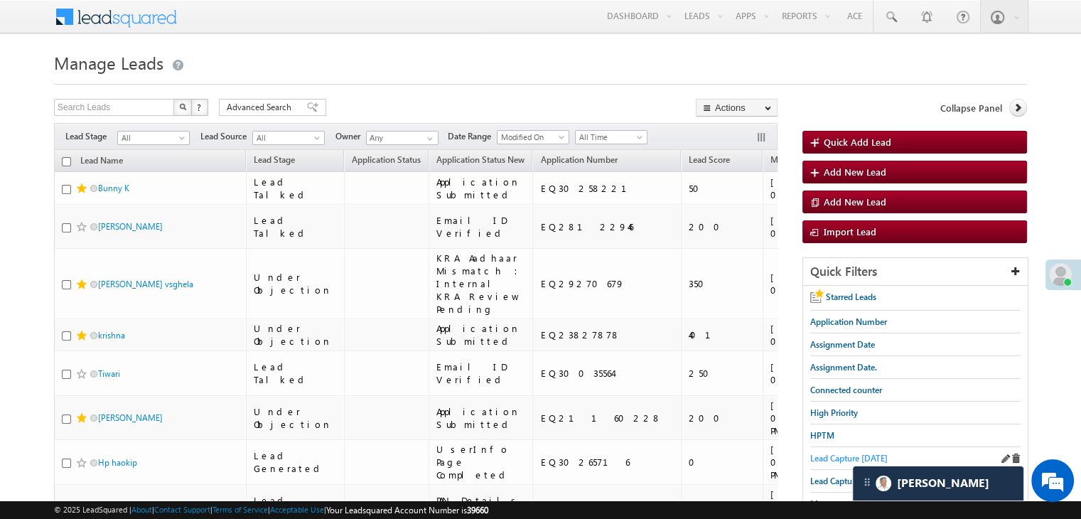
click at [833, 454] on span "Lead Capture [DATE]" at bounding box center [848, 458] width 77 height 11
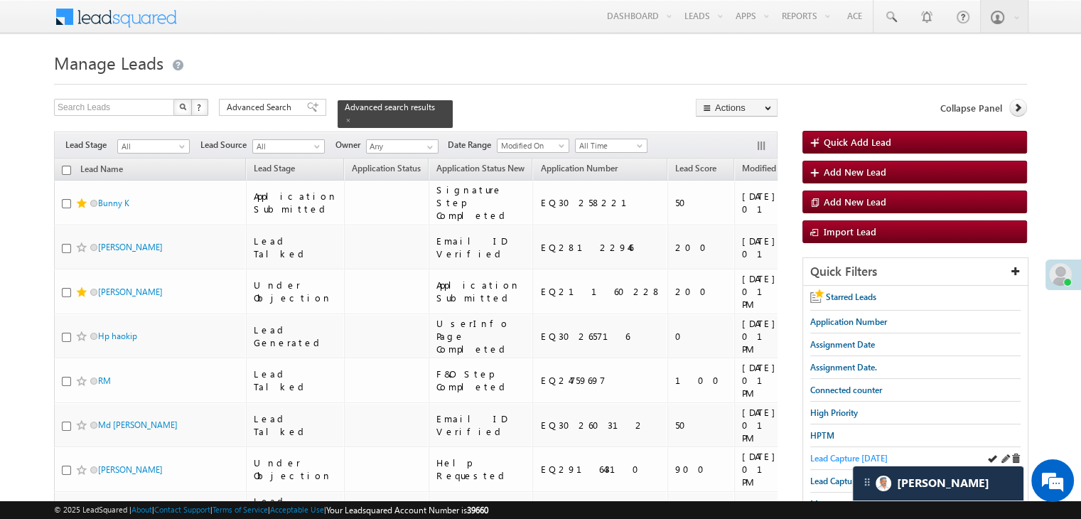
click at [824, 453] on span "Lead Capture [DATE]" at bounding box center [848, 458] width 77 height 11
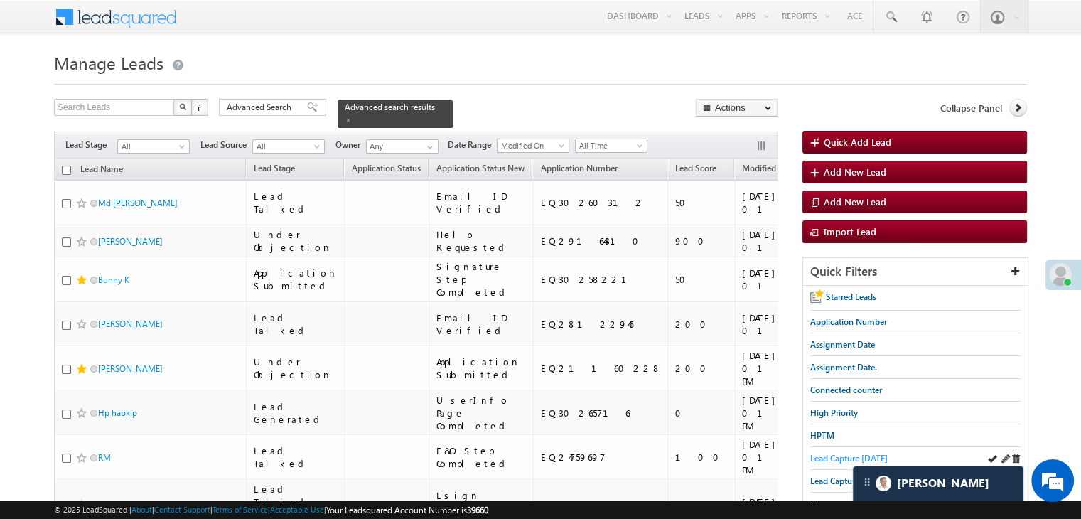
click at [840, 454] on span "Lead Capture [DATE]" at bounding box center [848, 458] width 77 height 11
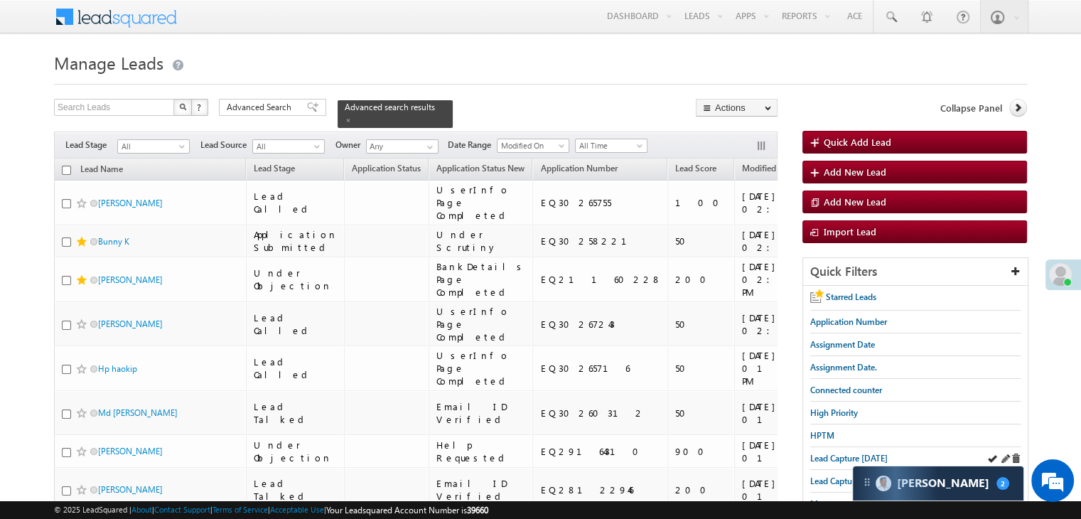
click at [829, 447] on div "Lead Capture [DATE]" at bounding box center [915, 458] width 210 height 23
click at [826, 453] on span "Lead Capture [DATE]" at bounding box center [848, 458] width 77 height 11
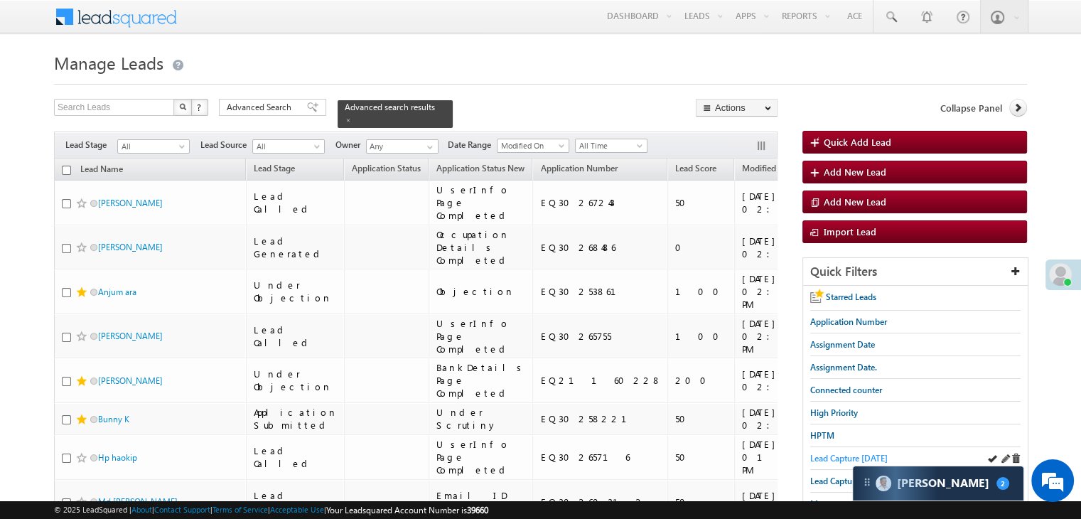
click at [839, 456] on span "Lead Capture [DATE]" at bounding box center [848, 458] width 77 height 11
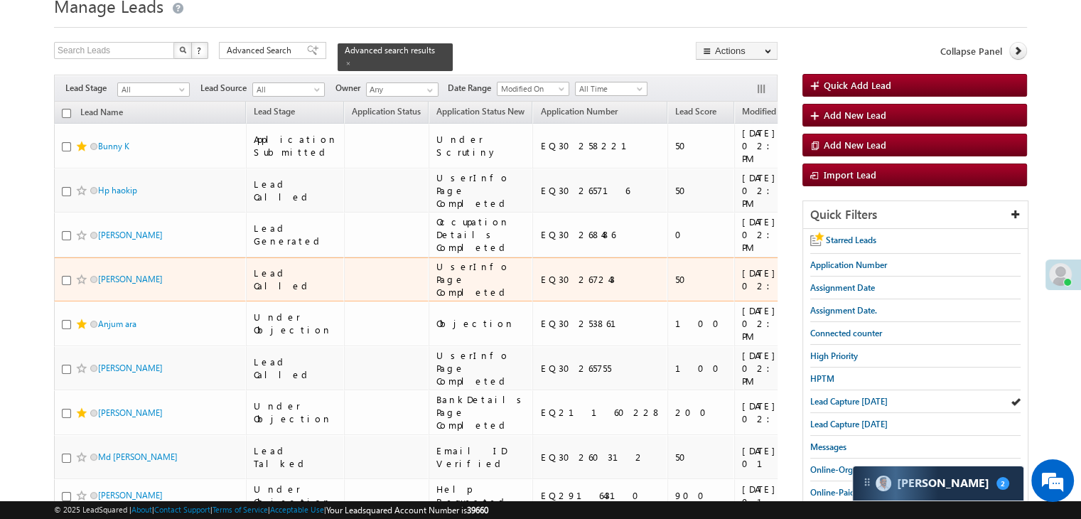
scroll to position [142, 0]
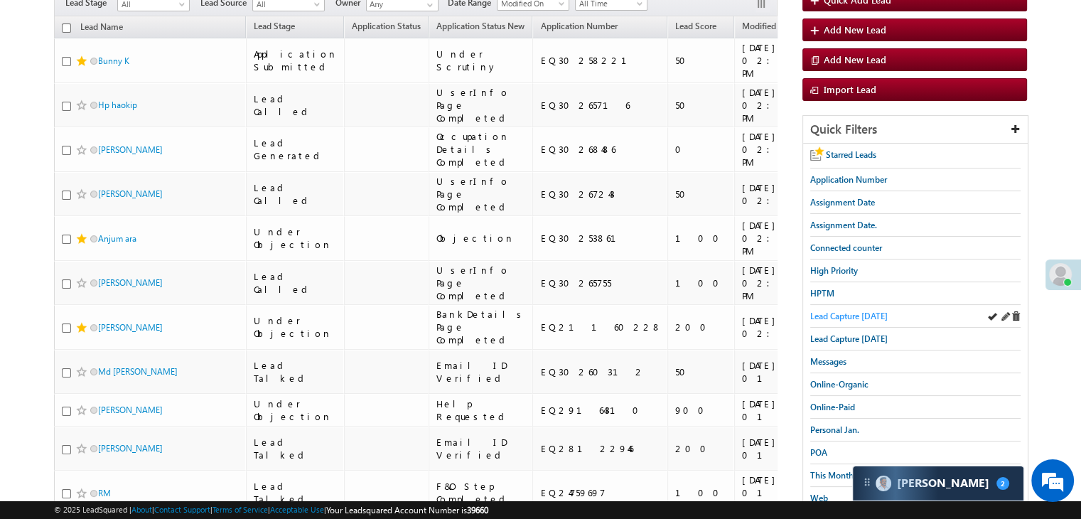
click at [844, 311] on span "Lead Capture [DATE]" at bounding box center [848, 316] width 77 height 11
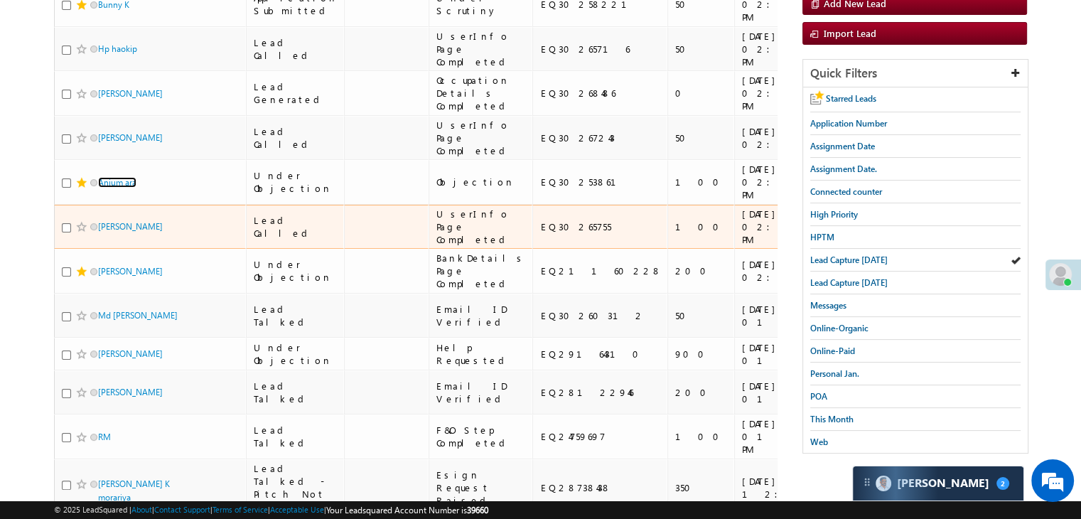
scroll to position [71, 0]
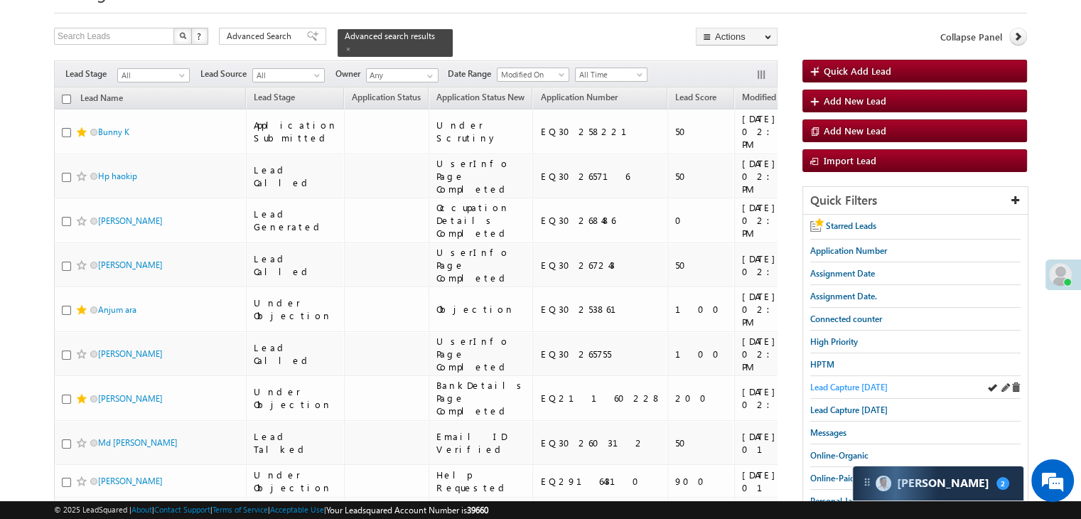
click at [839, 386] on span "Lead Capture [DATE]" at bounding box center [848, 387] width 77 height 11
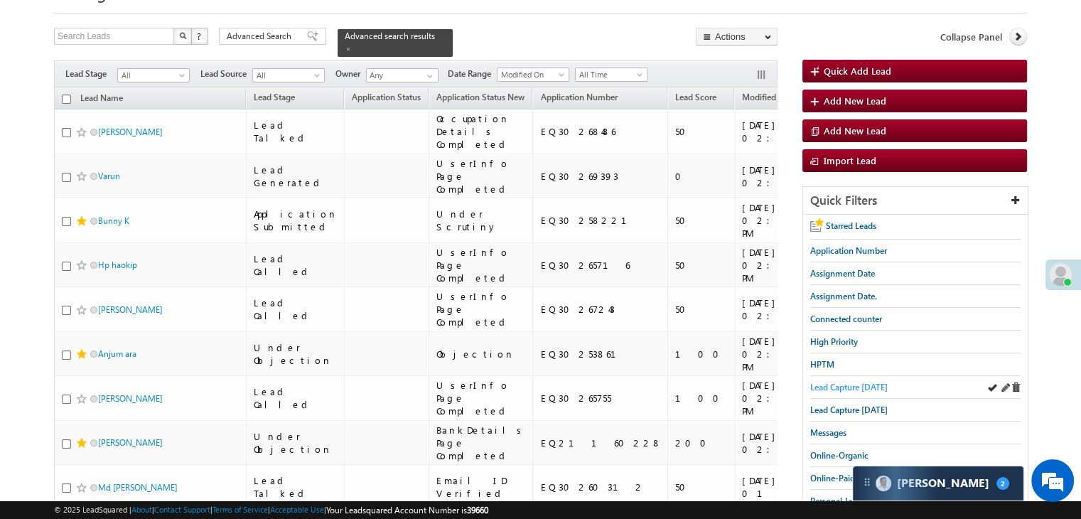
click at [871, 387] on span "Lead Capture [DATE]" at bounding box center [848, 387] width 77 height 11
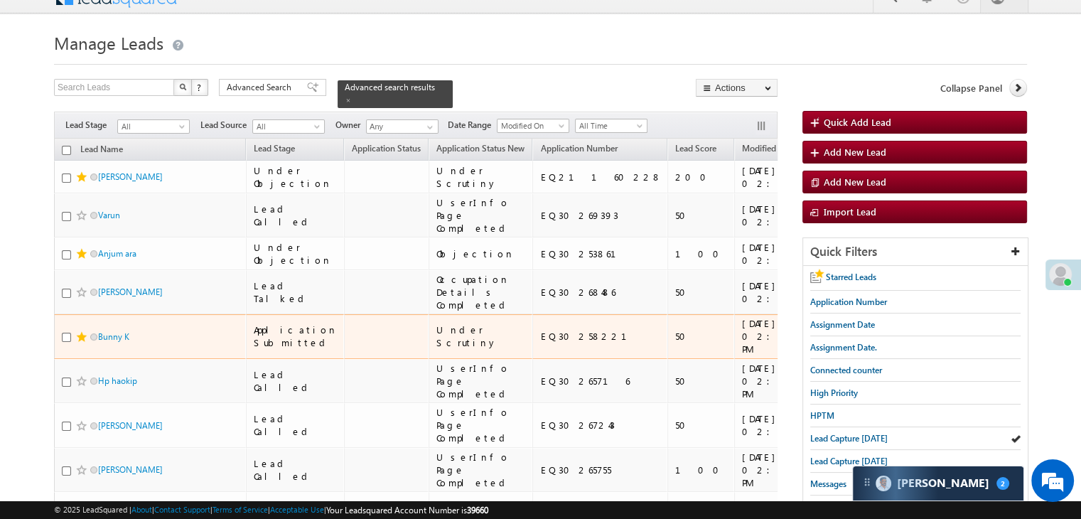
scroll to position [0, 0]
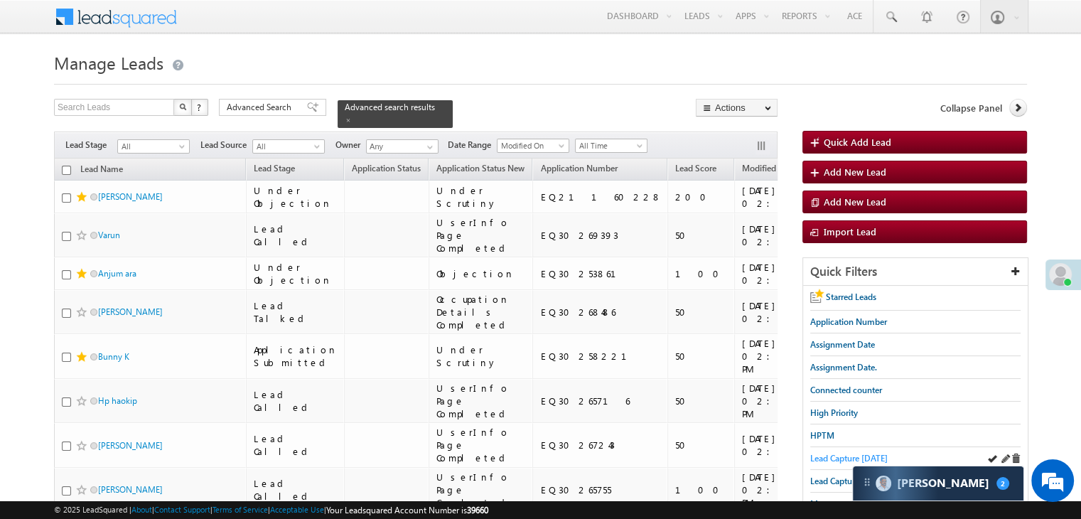
click at [810, 453] on span "Lead Capture [DATE]" at bounding box center [848, 458] width 77 height 11
click at [352, 117] on span at bounding box center [348, 120] width 7 height 7
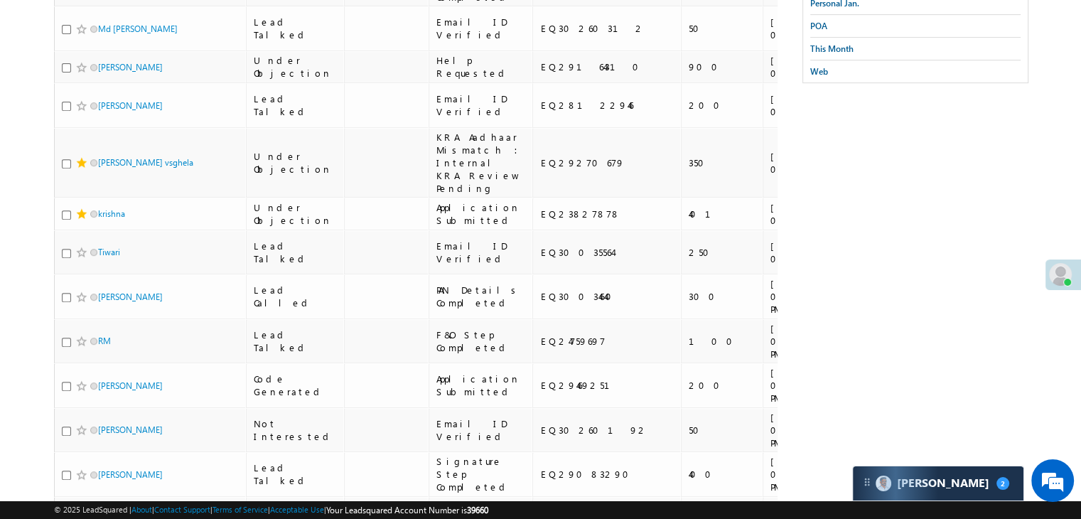
scroll to position [213, 0]
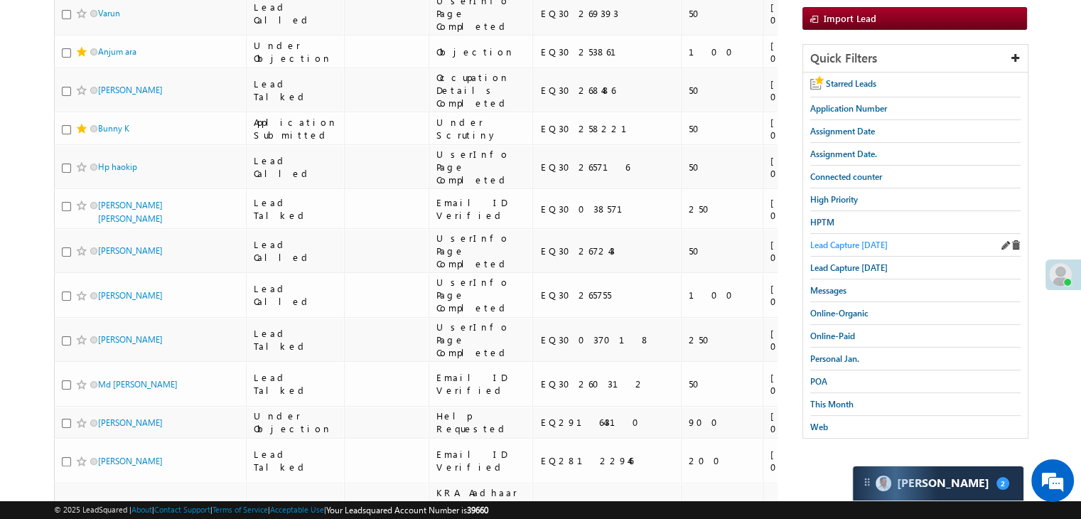
click at [867, 242] on span "Lead Capture [DATE]" at bounding box center [848, 245] width 77 height 11
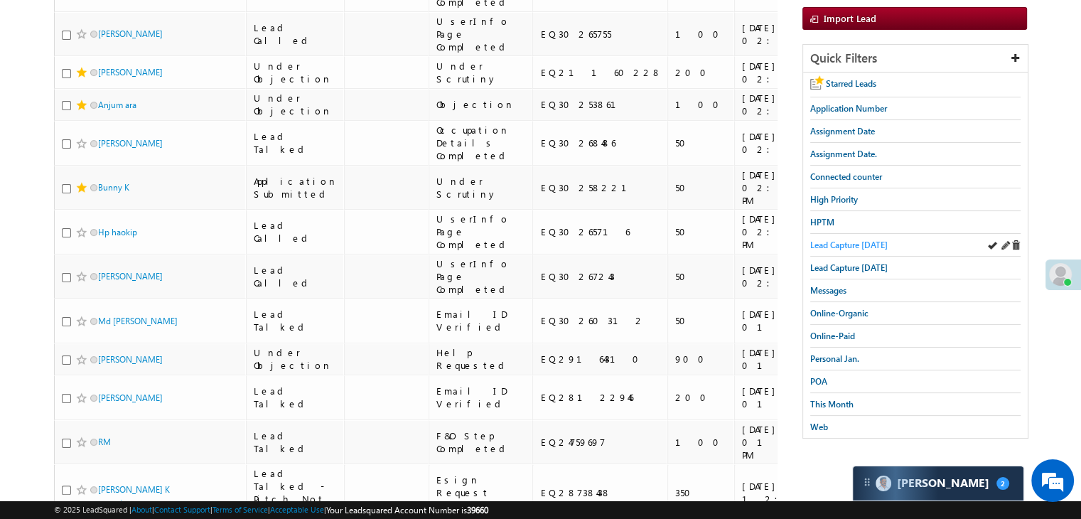
click at [822, 240] on span "Lead Capture [DATE]" at bounding box center [848, 245] width 77 height 11
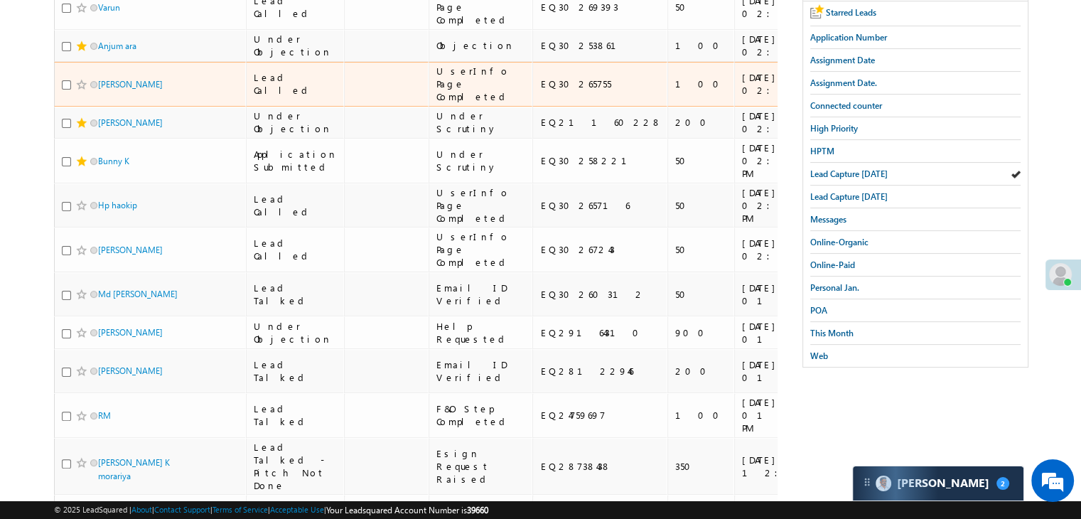
scroll to position [0, 0]
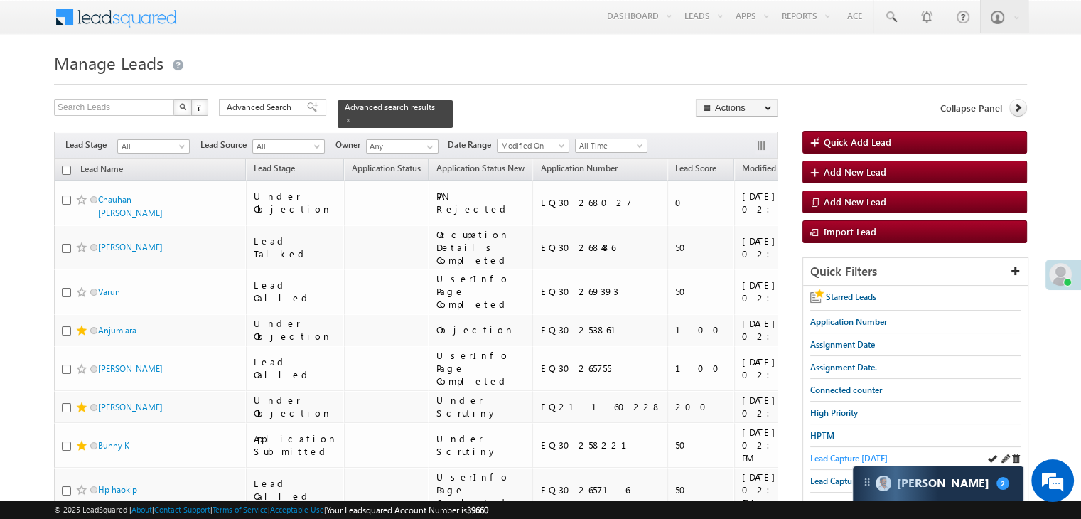
click at [822, 453] on span "Lead Capture [DATE]" at bounding box center [848, 458] width 77 height 11
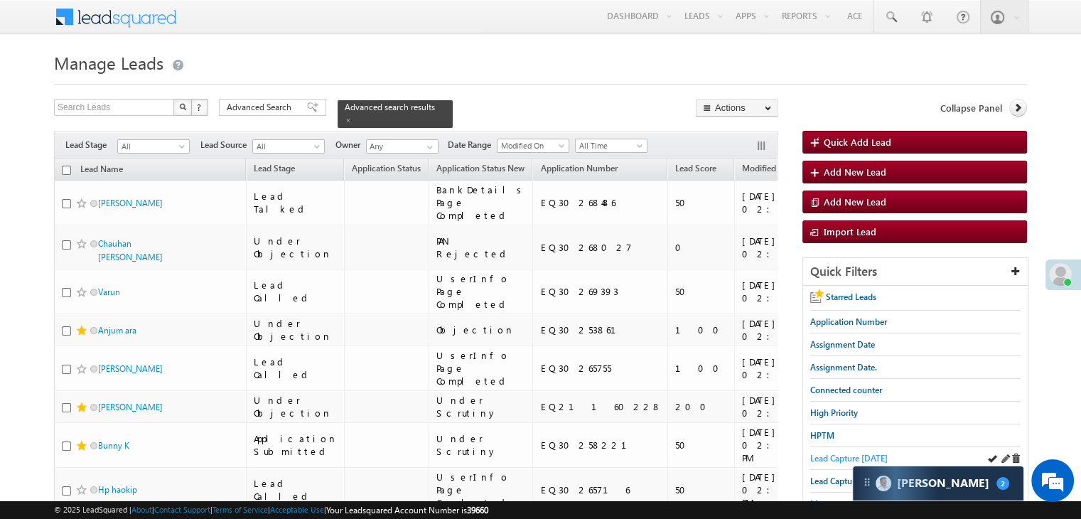
click at [835, 458] on span "Lead Capture [DATE]" at bounding box center [848, 458] width 77 height 11
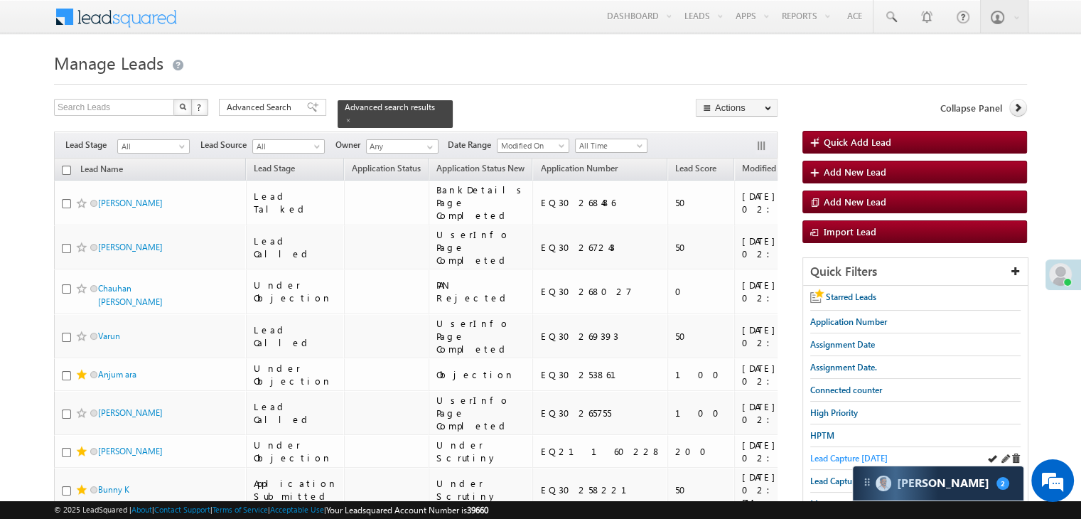
click at [814, 453] on span "Lead Capture [DATE]" at bounding box center [848, 458] width 77 height 11
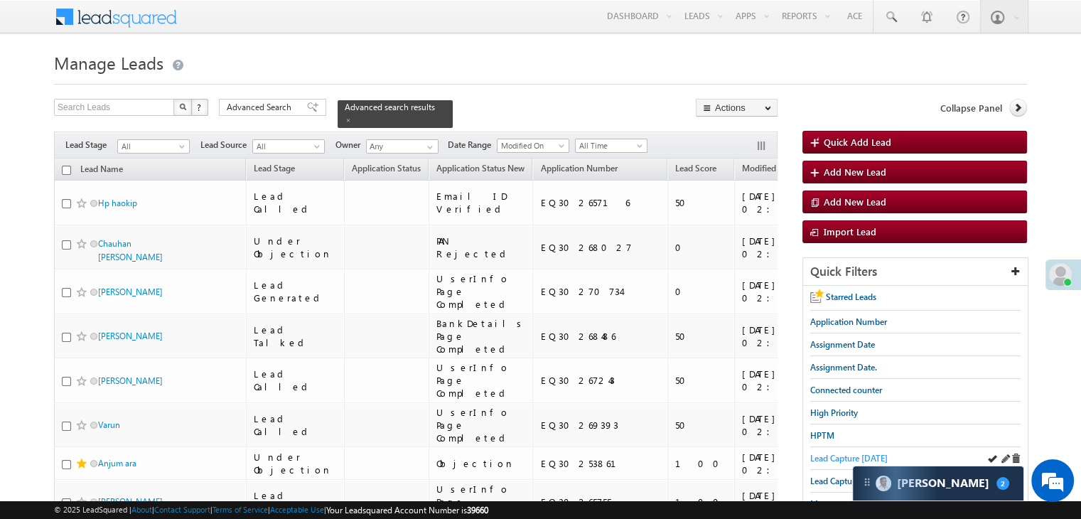
click at [832, 453] on span "Lead Capture [DATE]" at bounding box center [848, 458] width 77 height 11
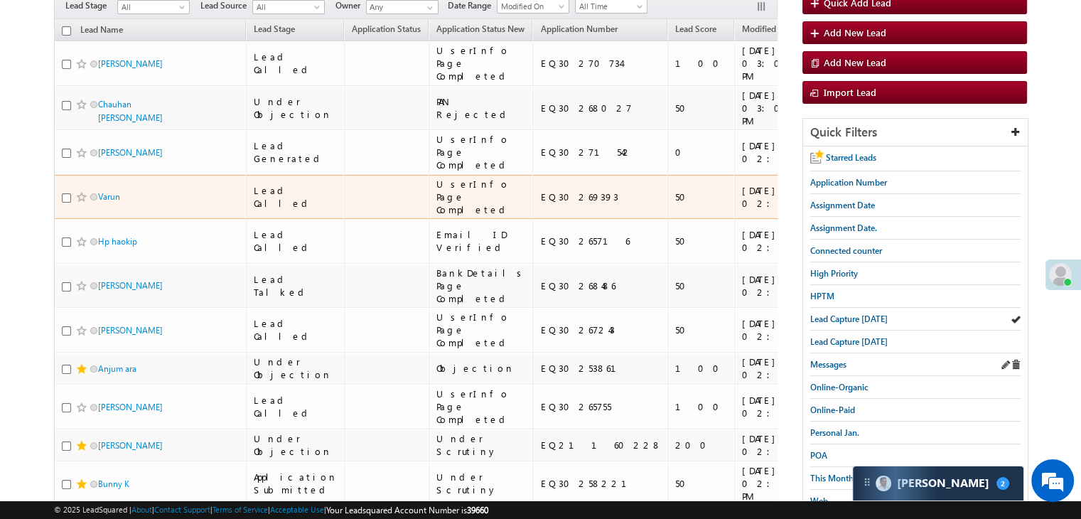
scroll to position [142, 0]
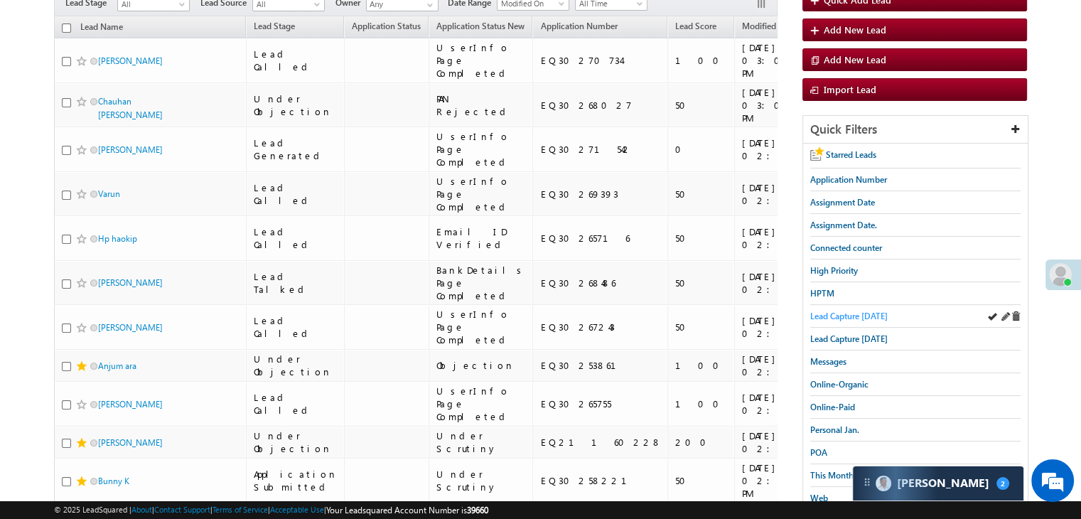
click at [844, 311] on span "Lead Capture [DATE]" at bounding box center [848, 316] width 77 height 11
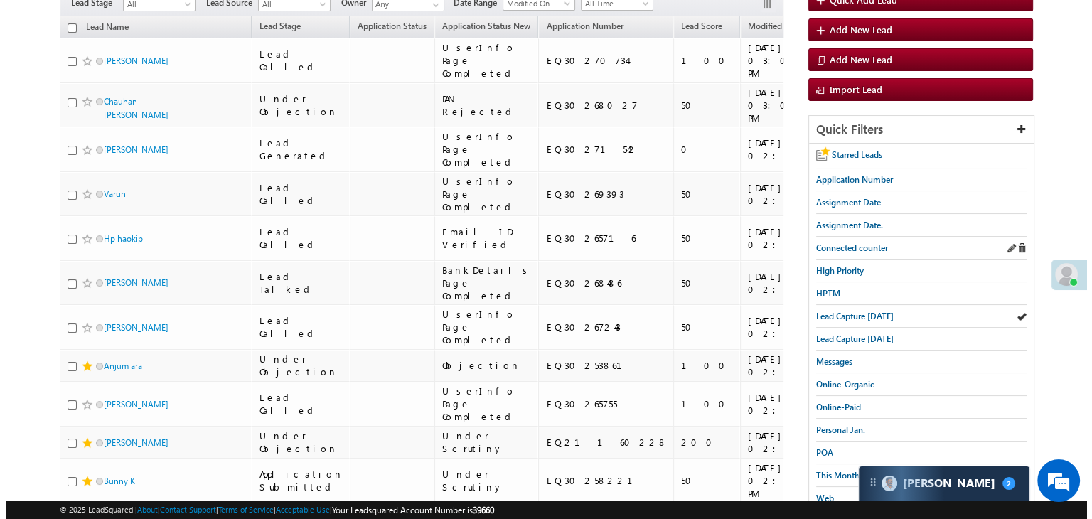
scroll to position [0, 0]
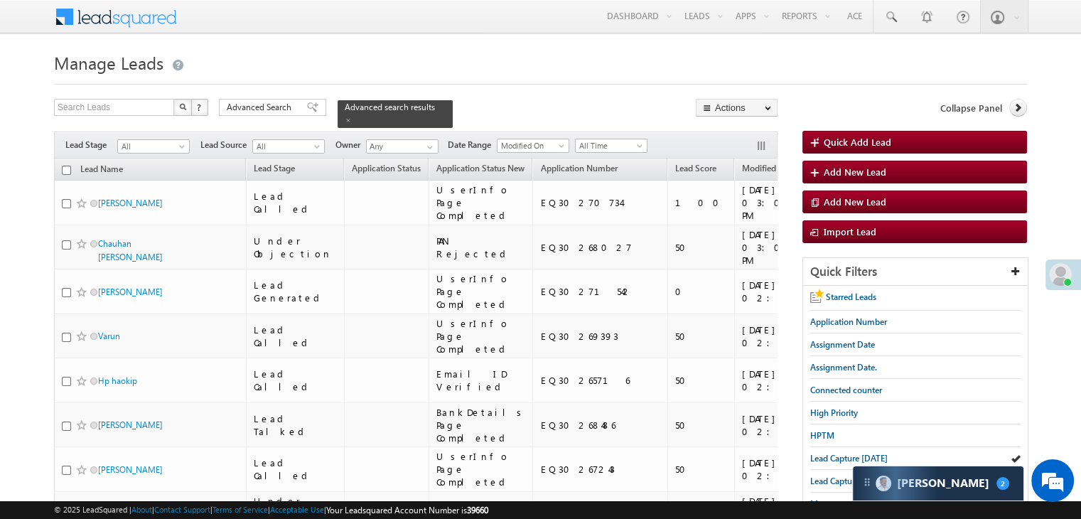
drag, startPoint x: 262, startPoint y: 109, endPoint x: 296, endPoint y: 109, distance: 34.1
click at [263, 109] on span "Advanced Search" at bounding box center [261, 107] width 69 height 13
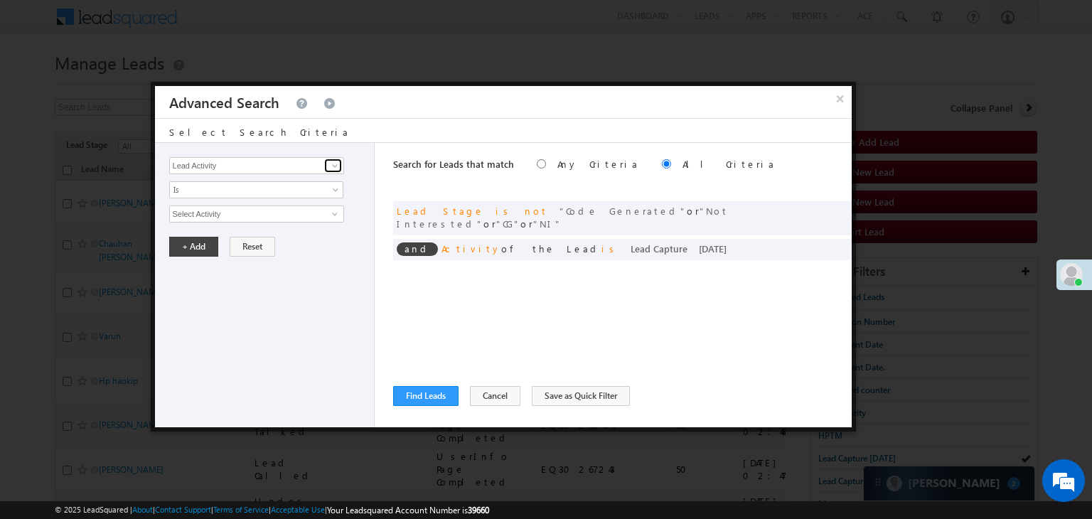
click at [335, 160] on span at bounding box center [334, 165] width 11 height 11
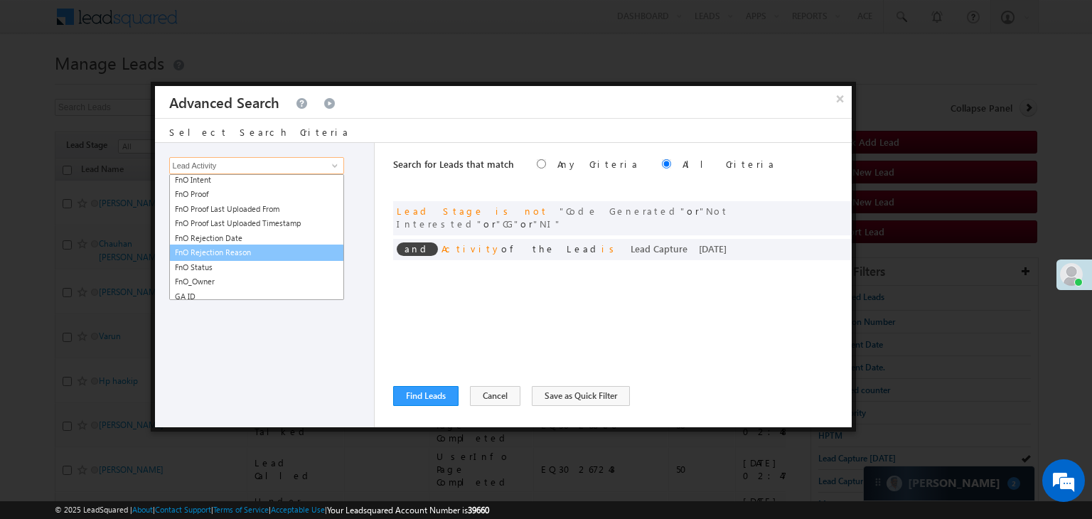
scroll to position [1765, 0]
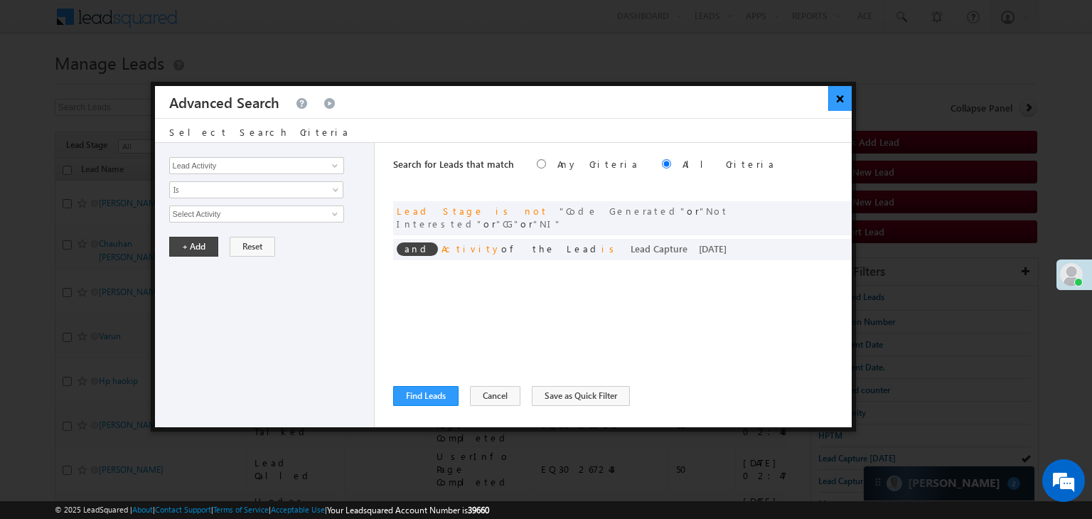
click at [833, 106] on button "×" at bounding box center [839, 98] width 23 height 25
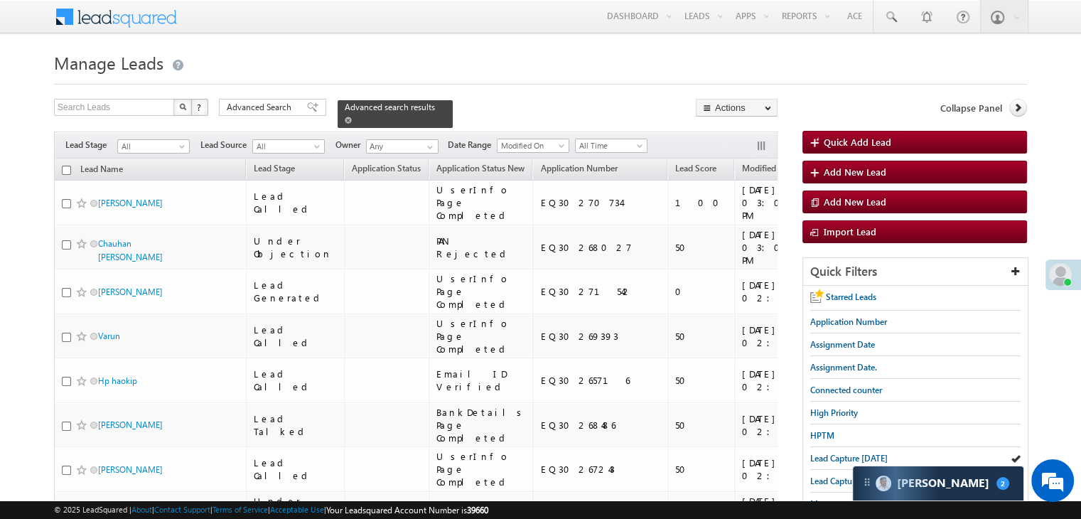
click at [352, 117] on span at bounding box center [348, 120] width 7 height 7
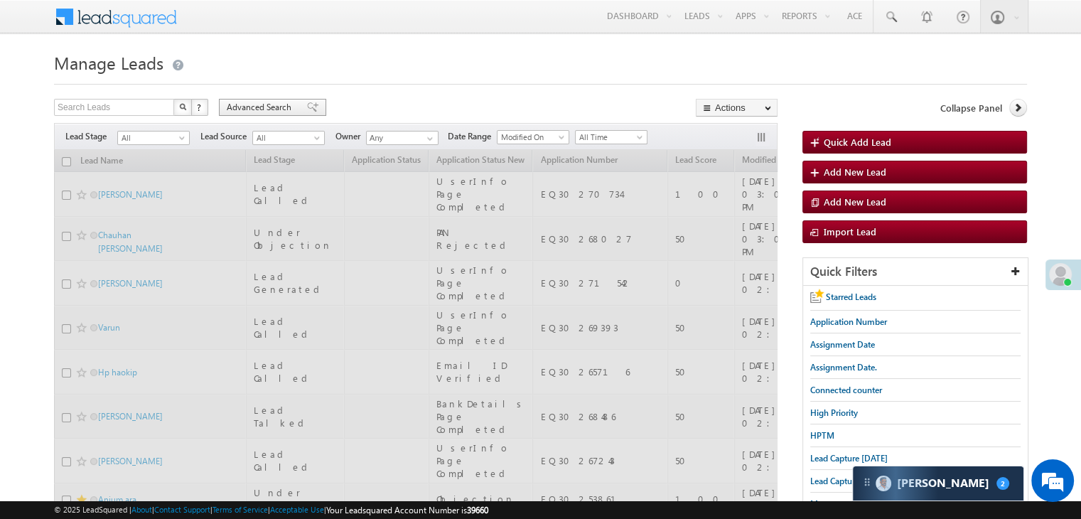
click at [291, 107] on span "Advanced Search" at bounding box center [261, 107] width 69 height 13
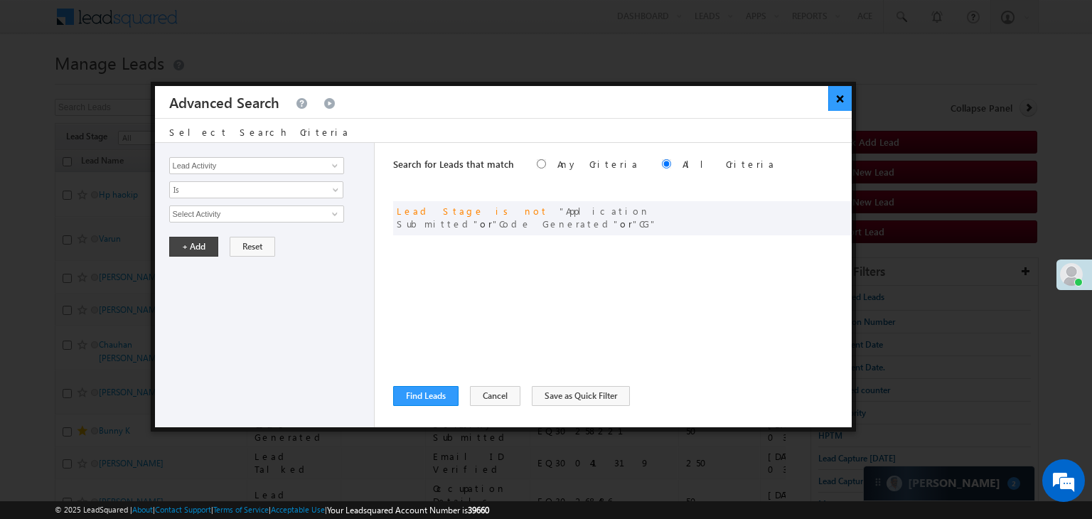
click at [838, 95] on button "×" at bounding box center [839, 98] width 23 height 25
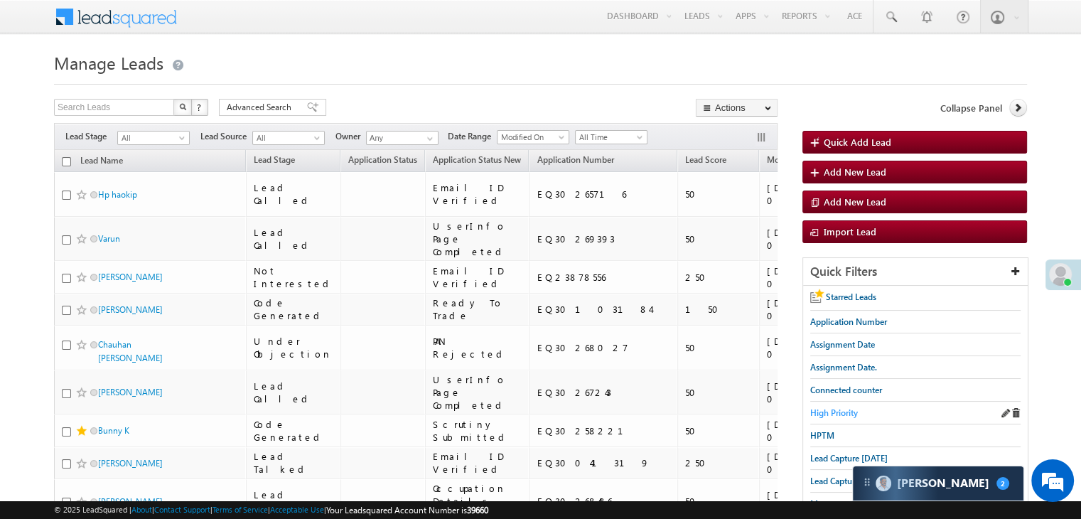
click at [838, 413] on span "High Priority" at bounding box center [834, 412] width 48 height 11
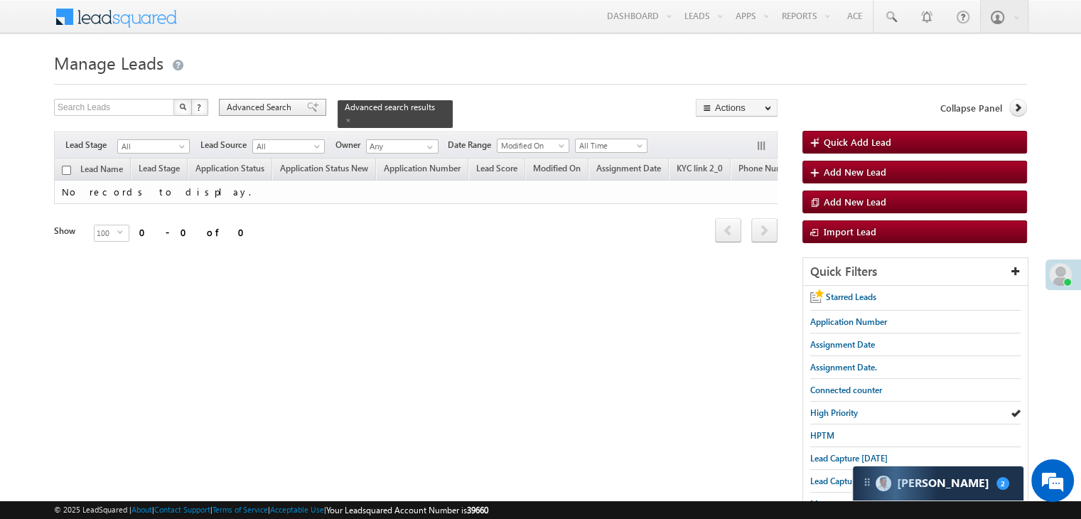
click at [307, 109] on span at bounding box center [312, 107] width 11 height 10
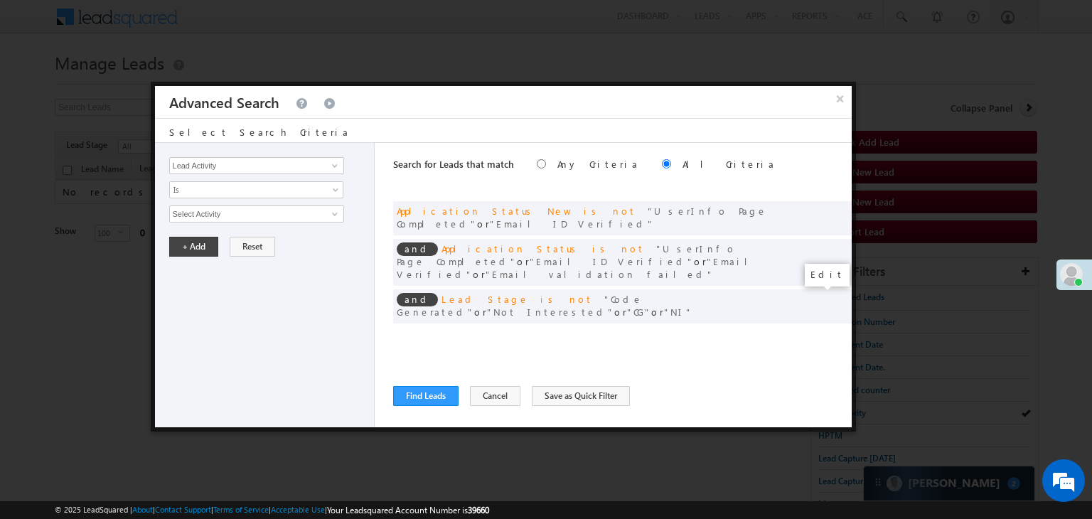
click at [819, 330] on span at bounding box center [819, 335] width 10 height 10
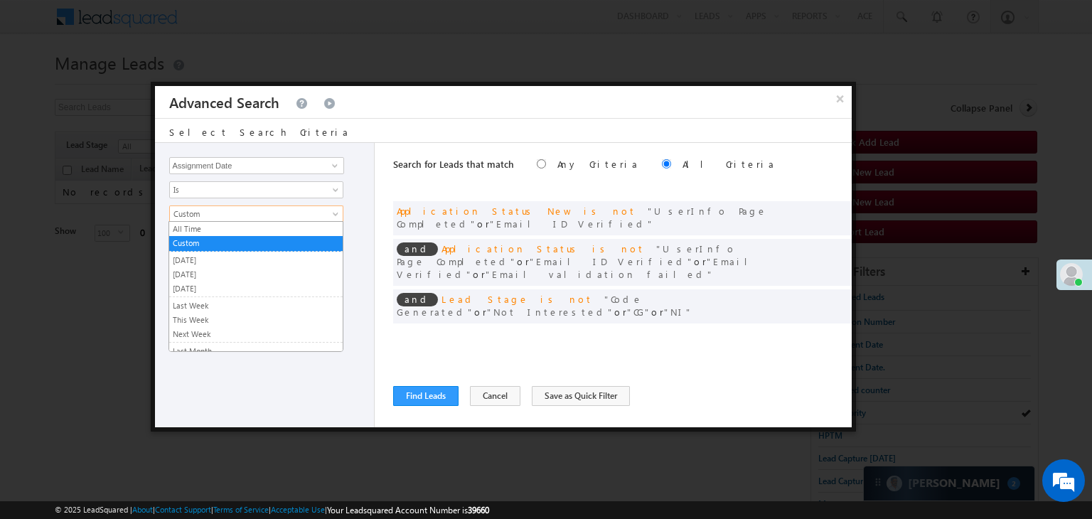
click at [233, 214] on span "Custom" at bounding box center [247, 214] width 154 height 13
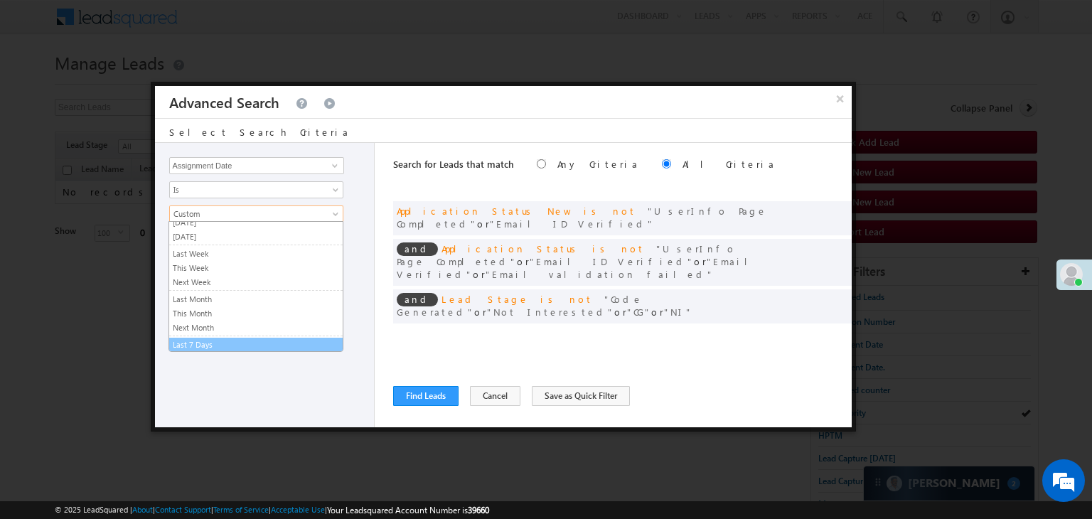
scroll to position [71, 0]
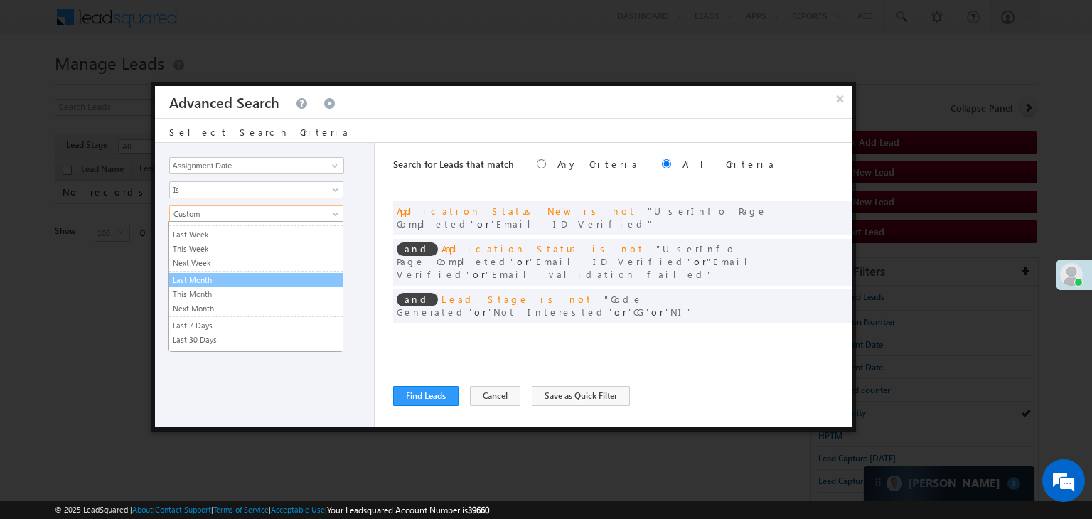
click at [220, 277] on link "Last Month" at bounding box center [255, 280] width 173 height 13
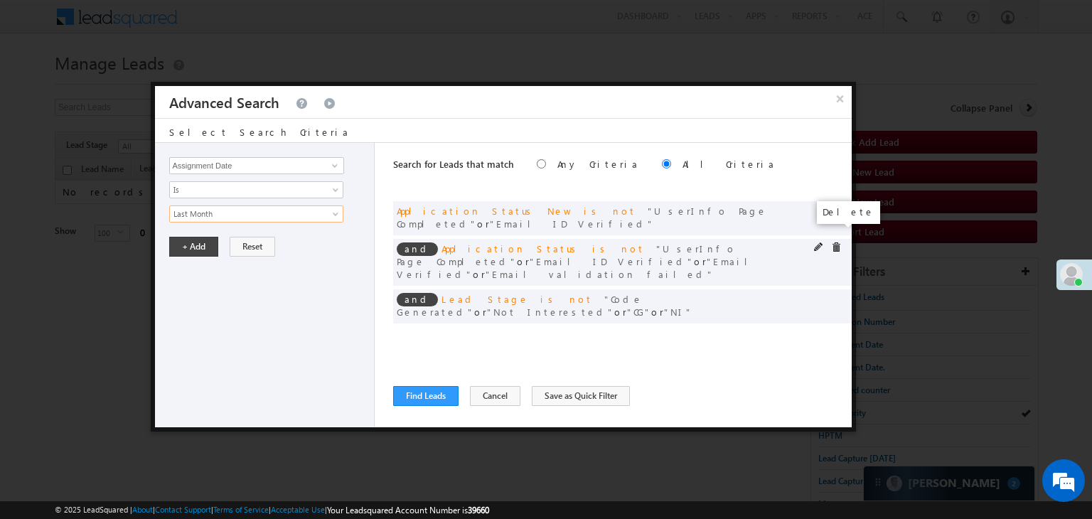
click at [834, 242] on span at bounding box center [836, 247] width 10 height 10
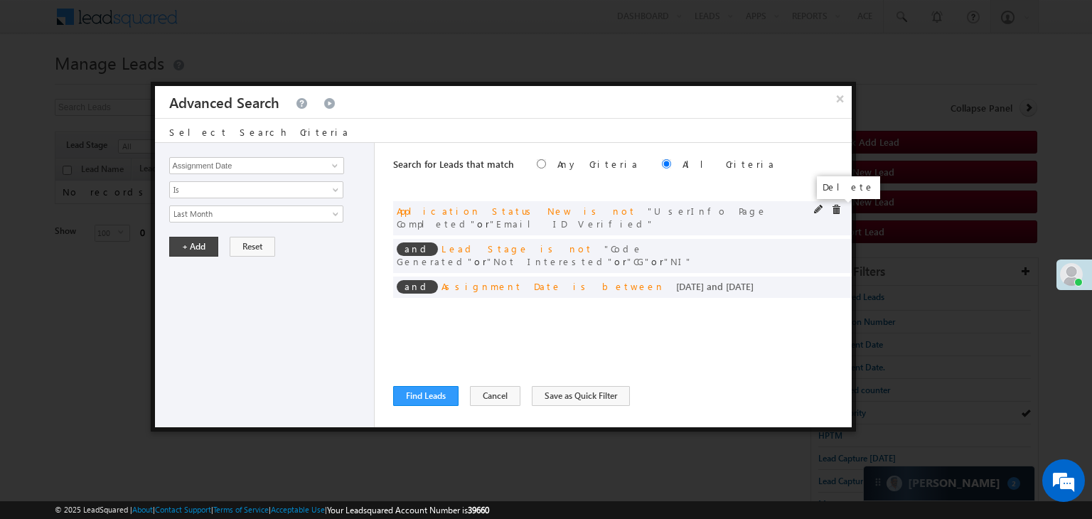
click at [836, 211] on span at bounding box center [836, 210] width 10 height 10
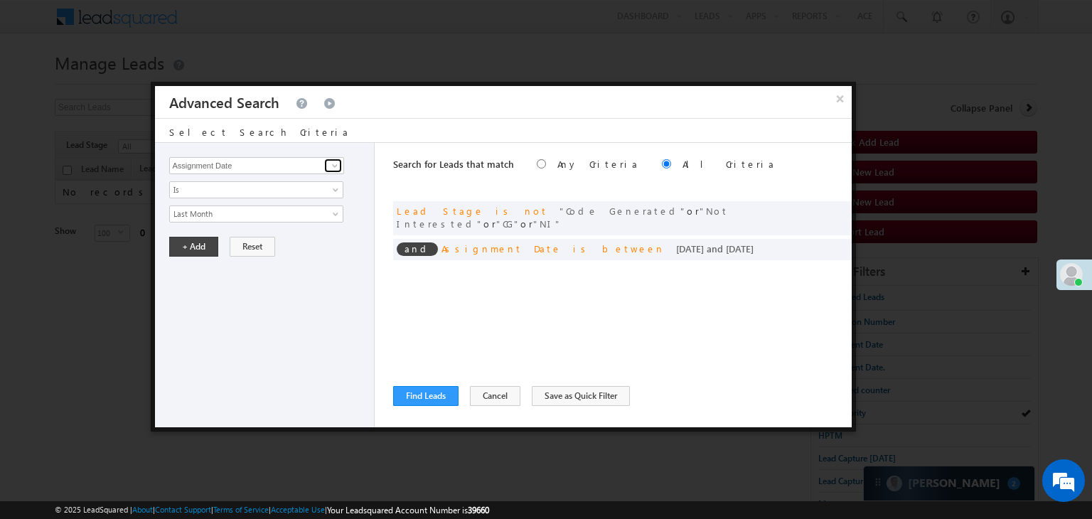
click at [334, 166] on span at bounding box center [334, 165] width 11 height 11
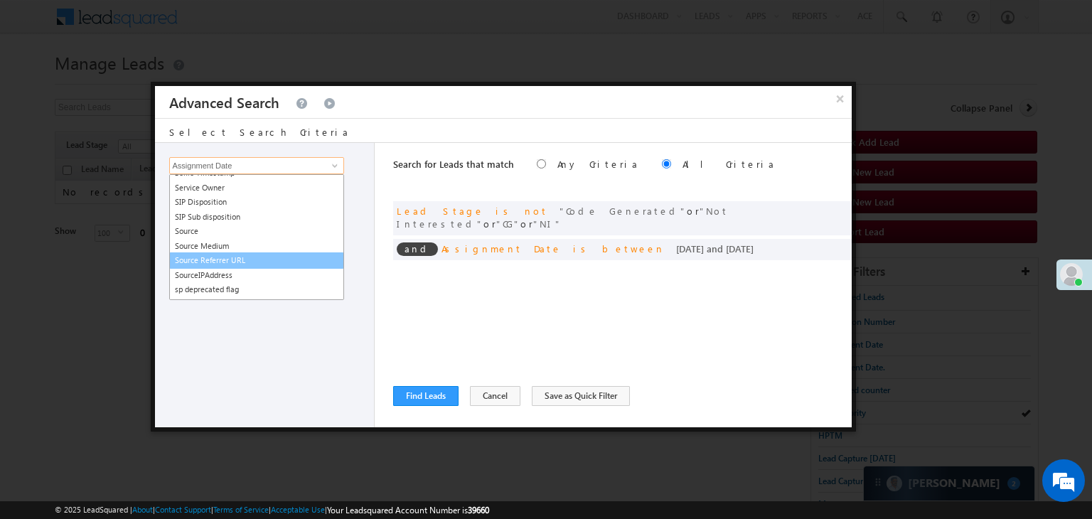
scroll to position [4477, 0]
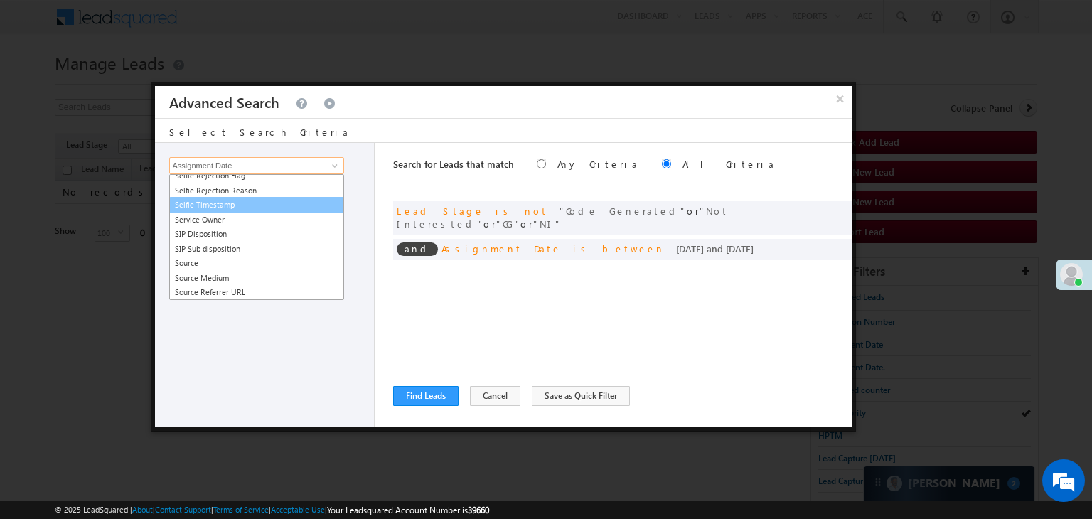
click at [273, 201] on link "Selfie Timestamp" at bounding box center [256, 205] width 175 height 16
type input "Selfie Timestamp"
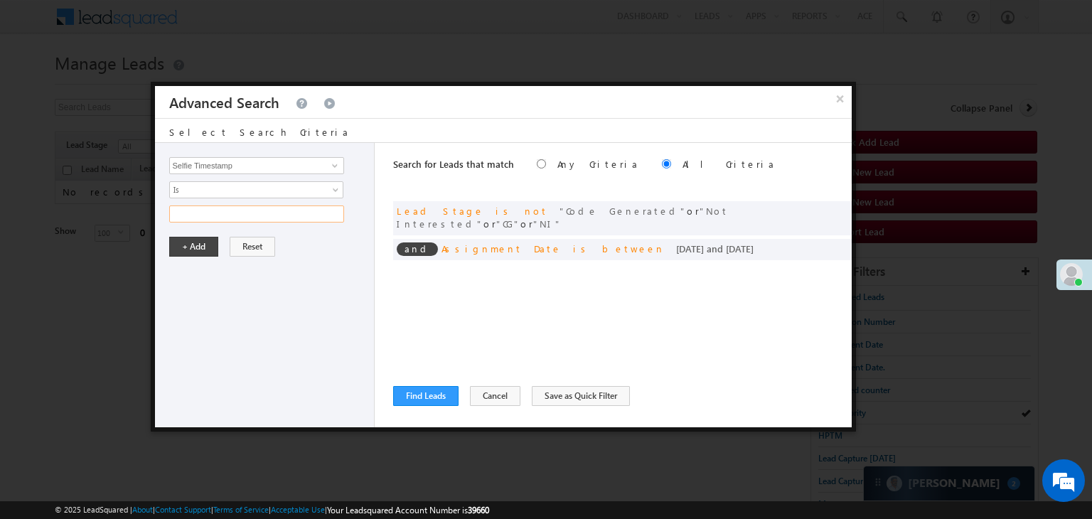
click at [264, 214] on input "text" at bounding box center [256, 213] width 175 height 17
click at [214, 216] on input "text" at bounding box center [256, 213] width 175 height 17
click at [196, 248] on button "+ Add" at bounding box center [193, 247] width 49 height 20
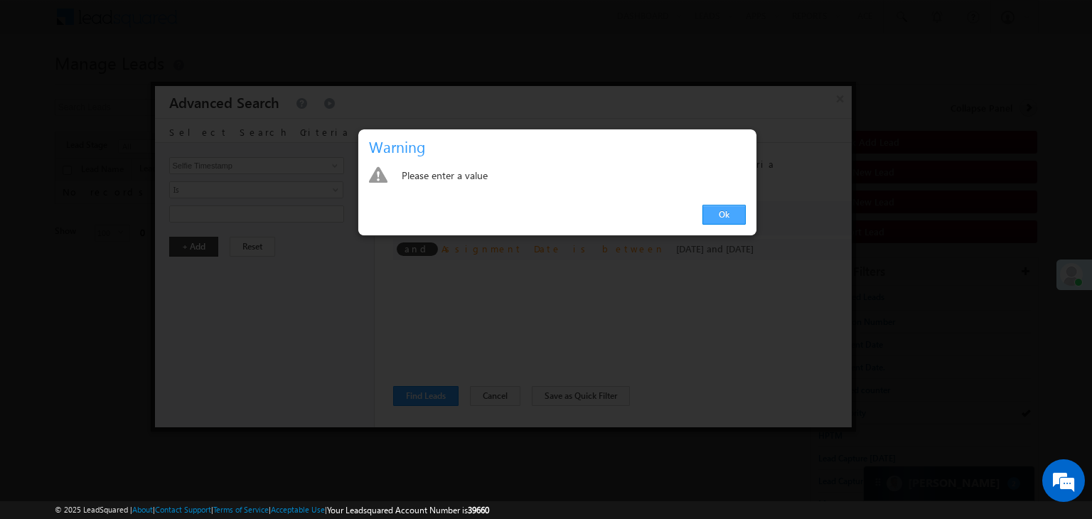
click at [735, 212] on link "Ok" at bounding box center [723, 215] width 43 height 20
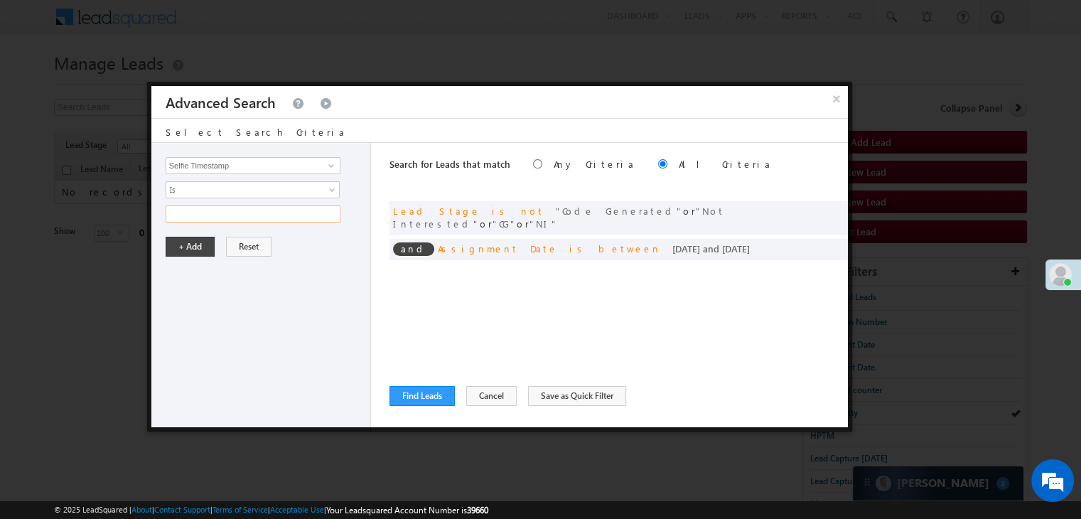
click at [323, 208] on input "text" at bounding box center [253, 213] width 175 height 17
type input "contains data"
click at [200, 240] on button "+ Add" at bounding box center [190, 247] width 49 height 20
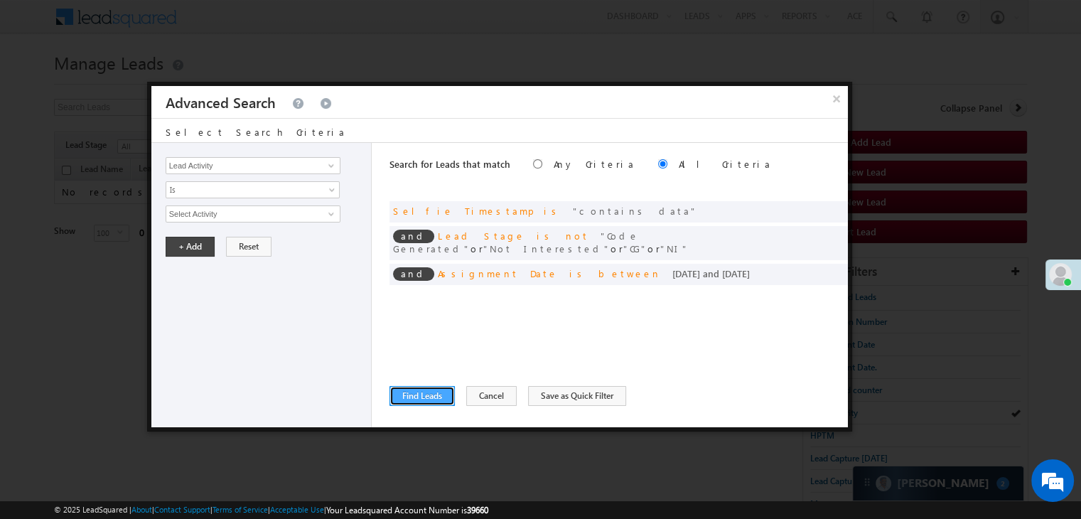
click at [424, 389] on button "Find Leads" at bounding box center [421, 396] width 65 height 20
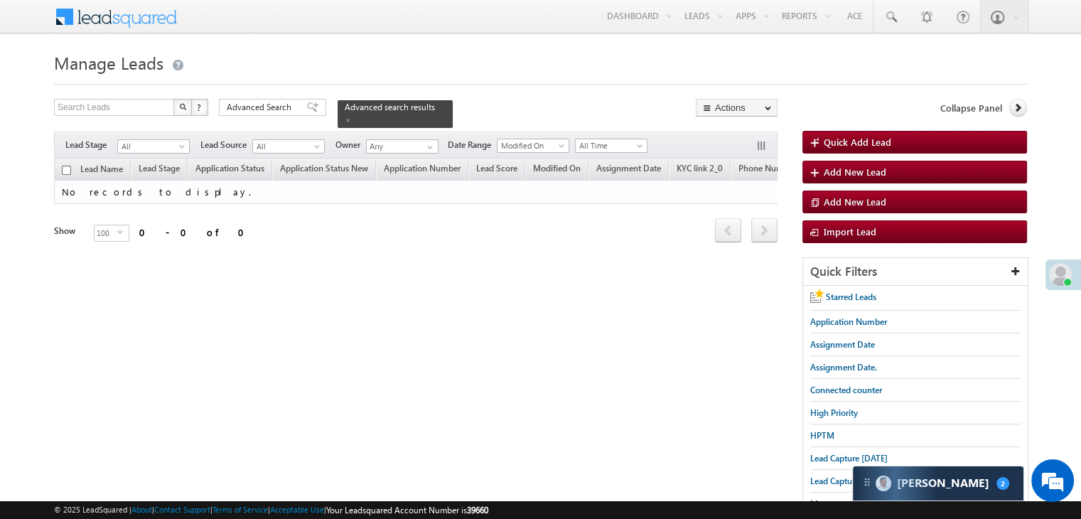
drag, startPoint x: 262, startPoint y: 105, endPoint x: 368, endPoint y: 201, distance: 142.9
click at [262, 105] on span "Advanced Search" at bounding box center [261, 107] width 69 height 13
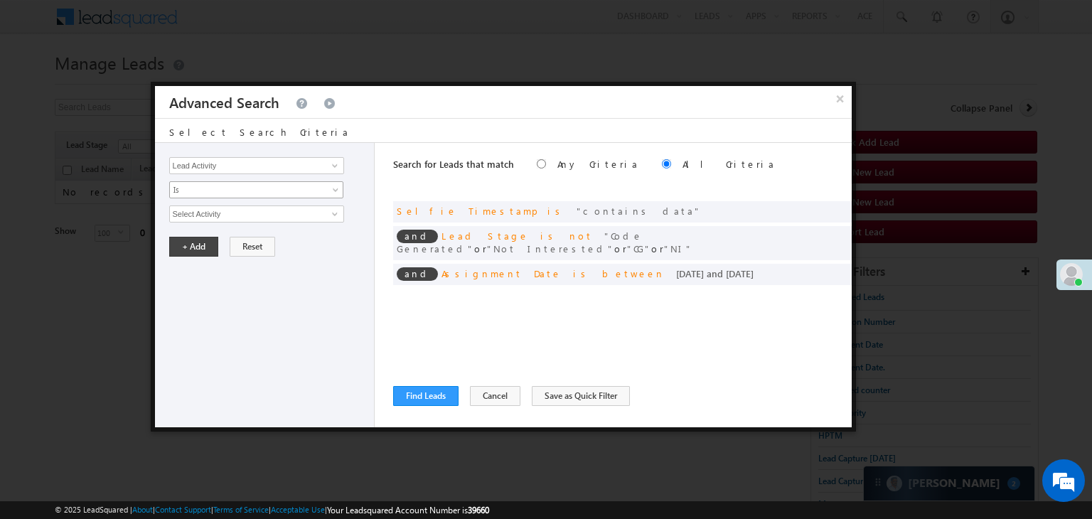
click at [264, 190] on span "Is" at bounding box center [247, 189] width 154 height 13
click at [818, 208] on span at bounding box center [819, 210] width 10 height 10
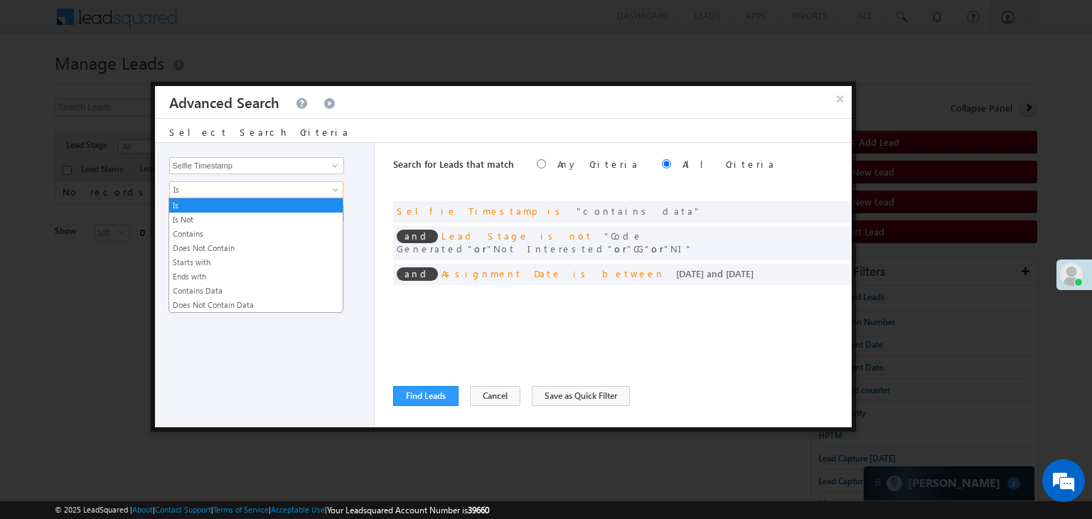
click at [277, 187] on span "Is" at bounding box center [247, 189] width 154 height 13
click at [231, 286] on link "Contains Data" at bounding box center [255, 290] width 173 height 13
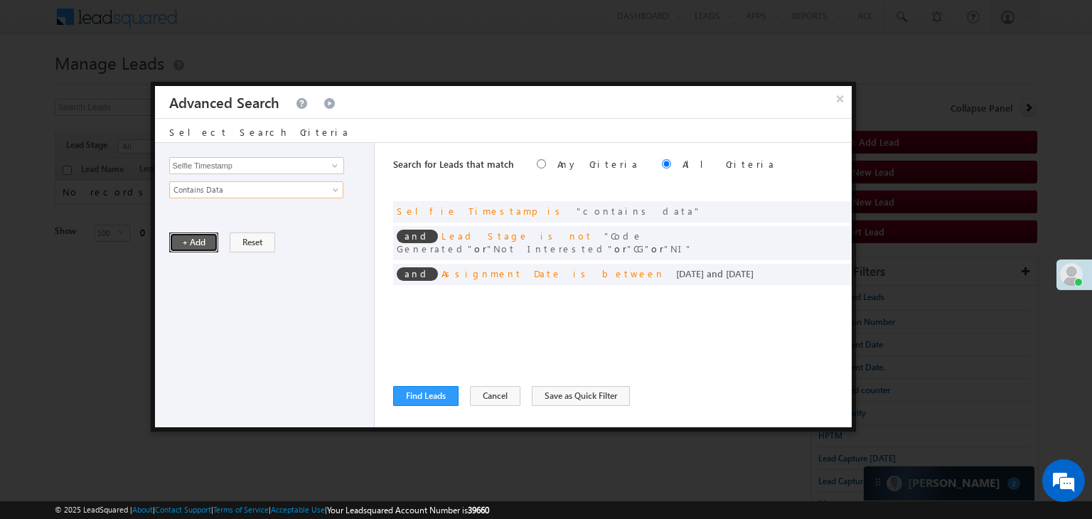
click at [193, 241] on button "+ Add" at bounding box center [193, 242] width 49 height 20
click at [409, 390] on button "Find Leads" at bounding box center [425, 396] width 65 height 20
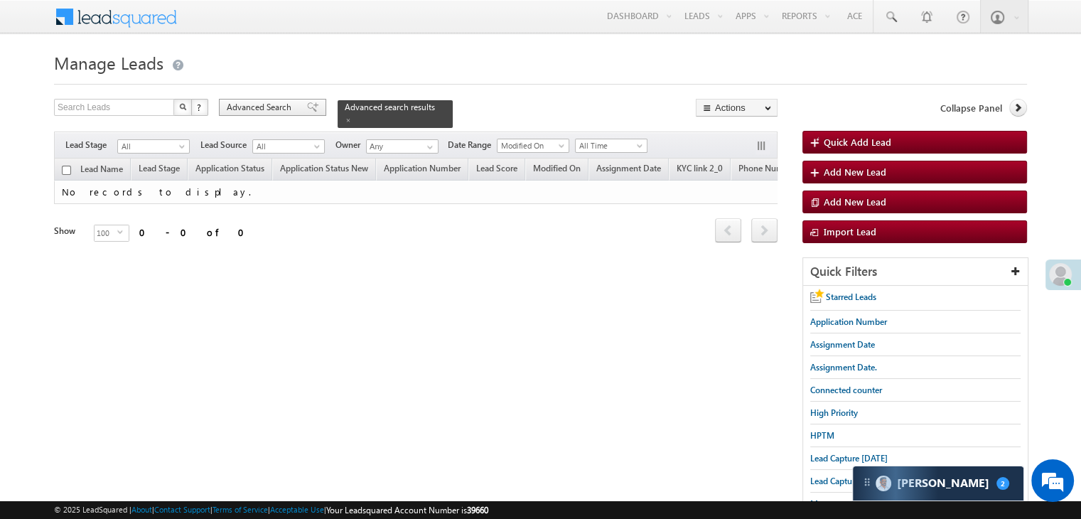
click at [274, 99] on div "Advanced Search" at bounding box center [272, 107] width 107 height 17
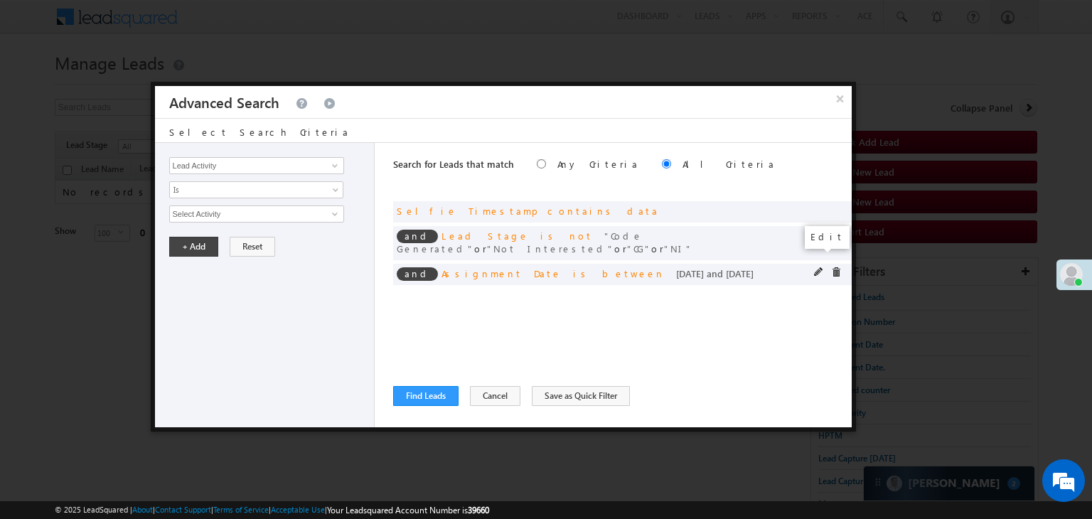
click at [821, 267] on span at bounding box center [819, 272] width 10 height 10
click at [270, 215] on span "Custom" at bounding box center [247, 214] width 154 height 13
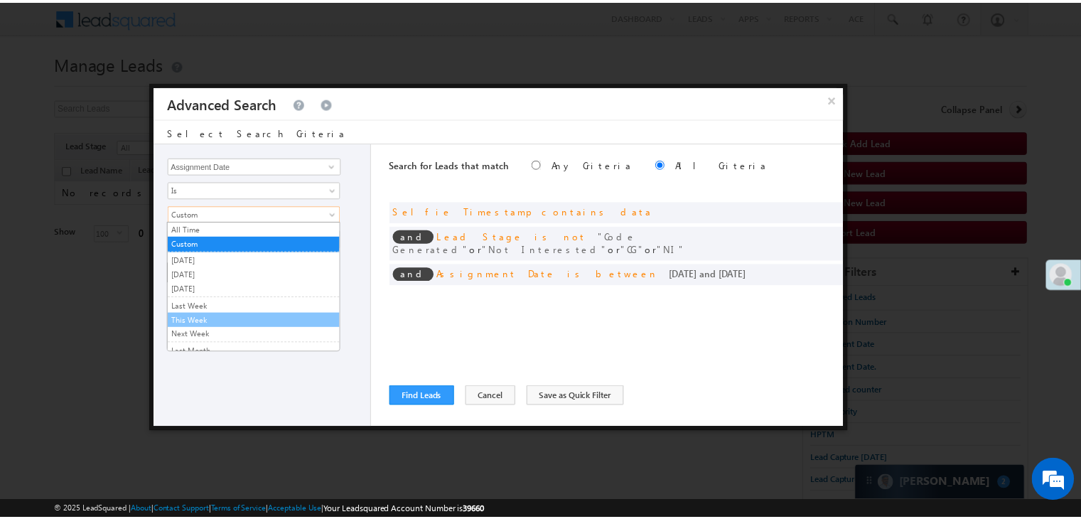
scroll to position [71, 0]
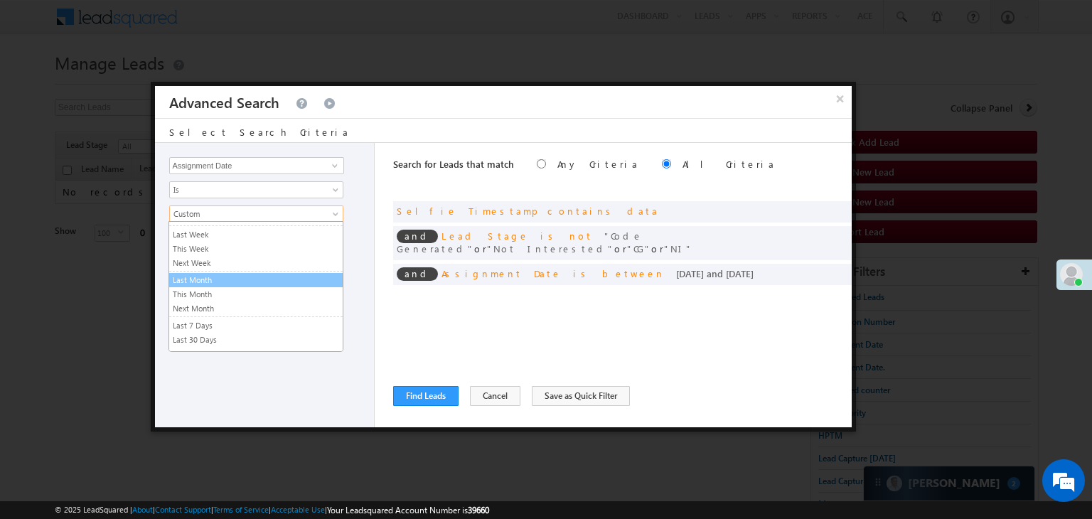
click at [222, 278] on link "Last Month" at bounding box center [255, 280] width 173 height 13
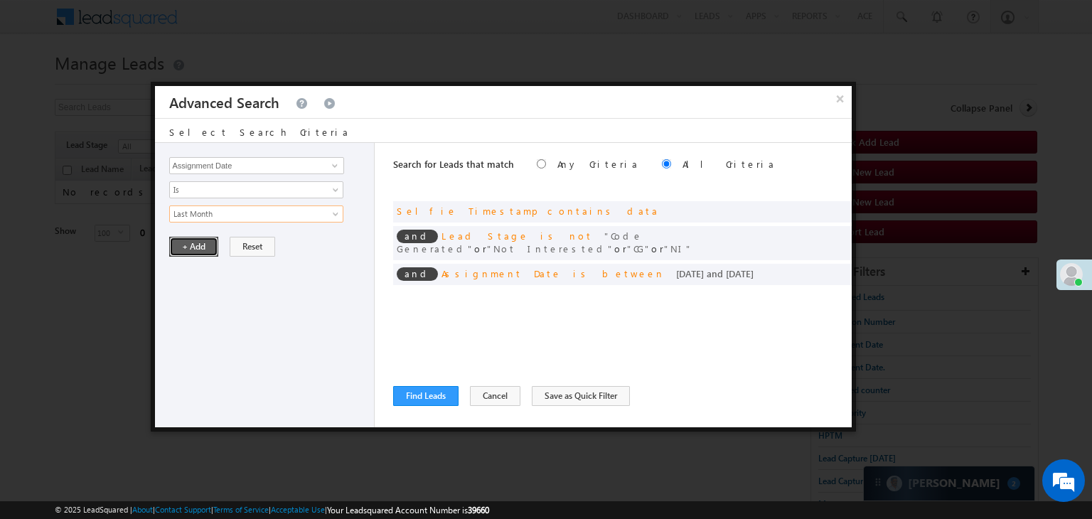
click at [182, 242] on button "+ Add" at bounding box center [193, 247] width 49 height 20
click at [435, 402] on button "Find Leads" at bounding box center [425, 396] width 65 height 20
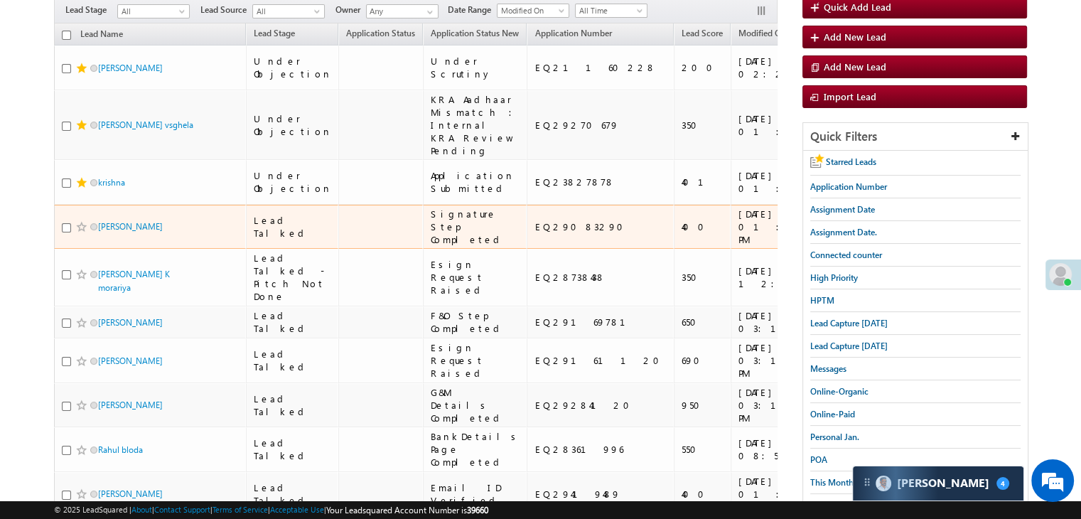
scroll to position [111, 0]
